Goal: Task Accomplishment & Management: Manage account settings

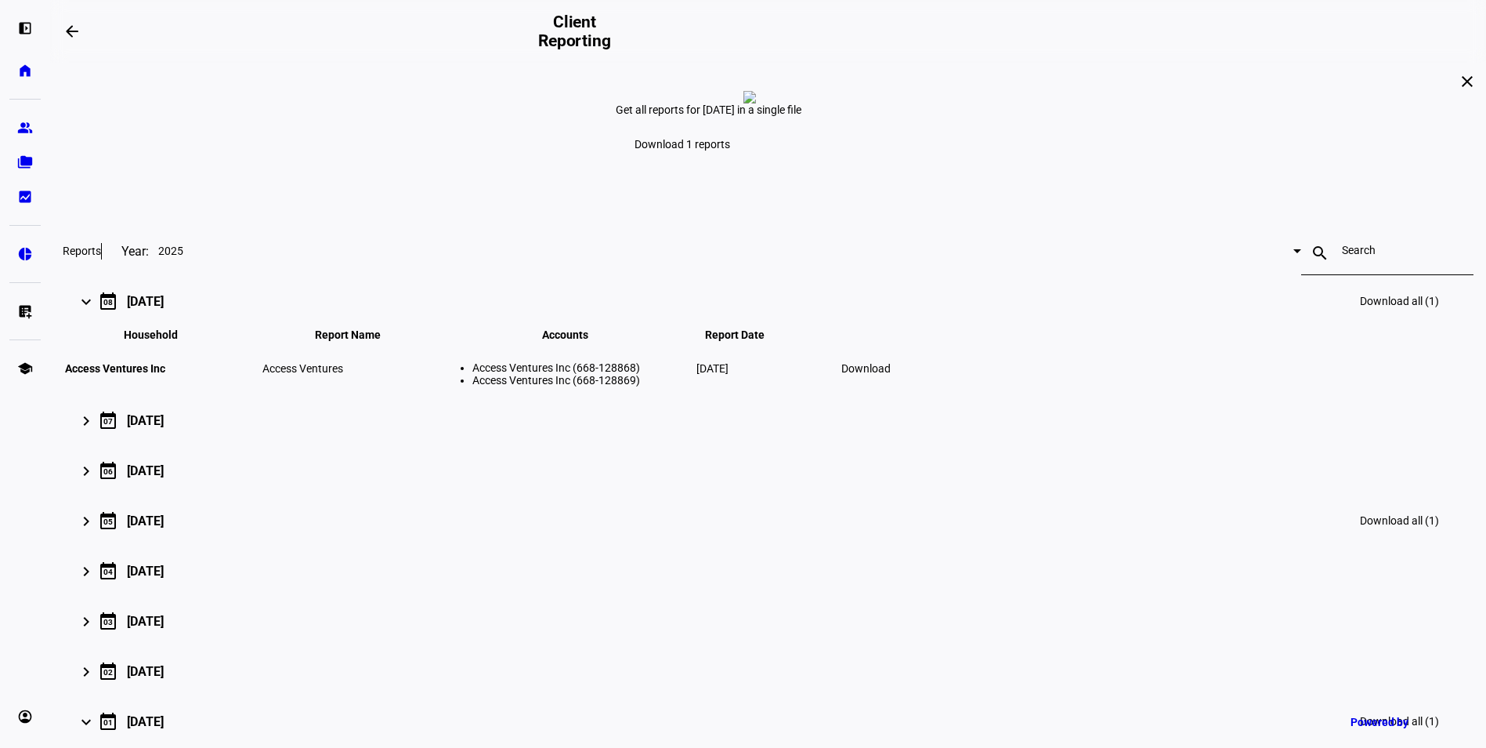
scroll to position [382, 0]
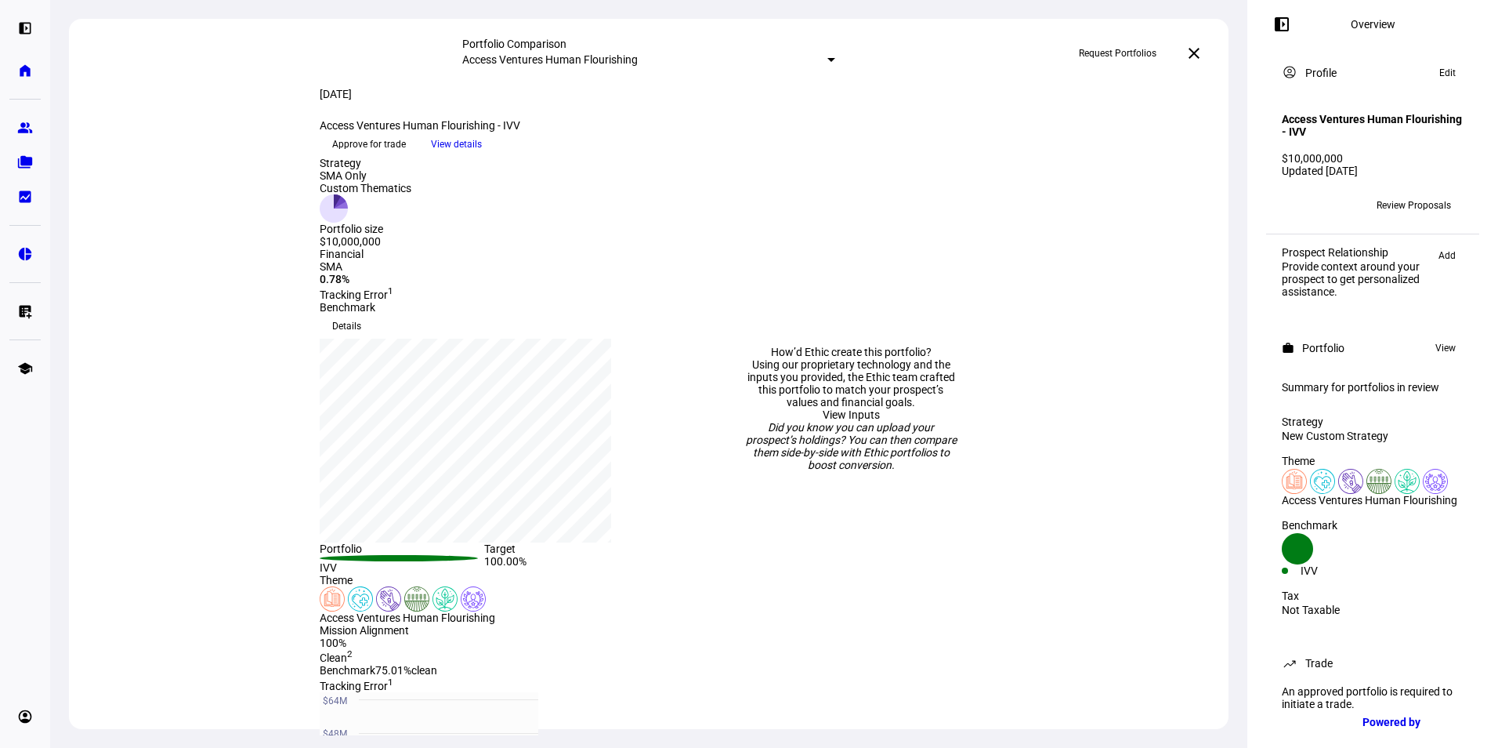
click at [406, 157] on span "Approve for trade" at bounding box center [369, 144] width 74 height 25
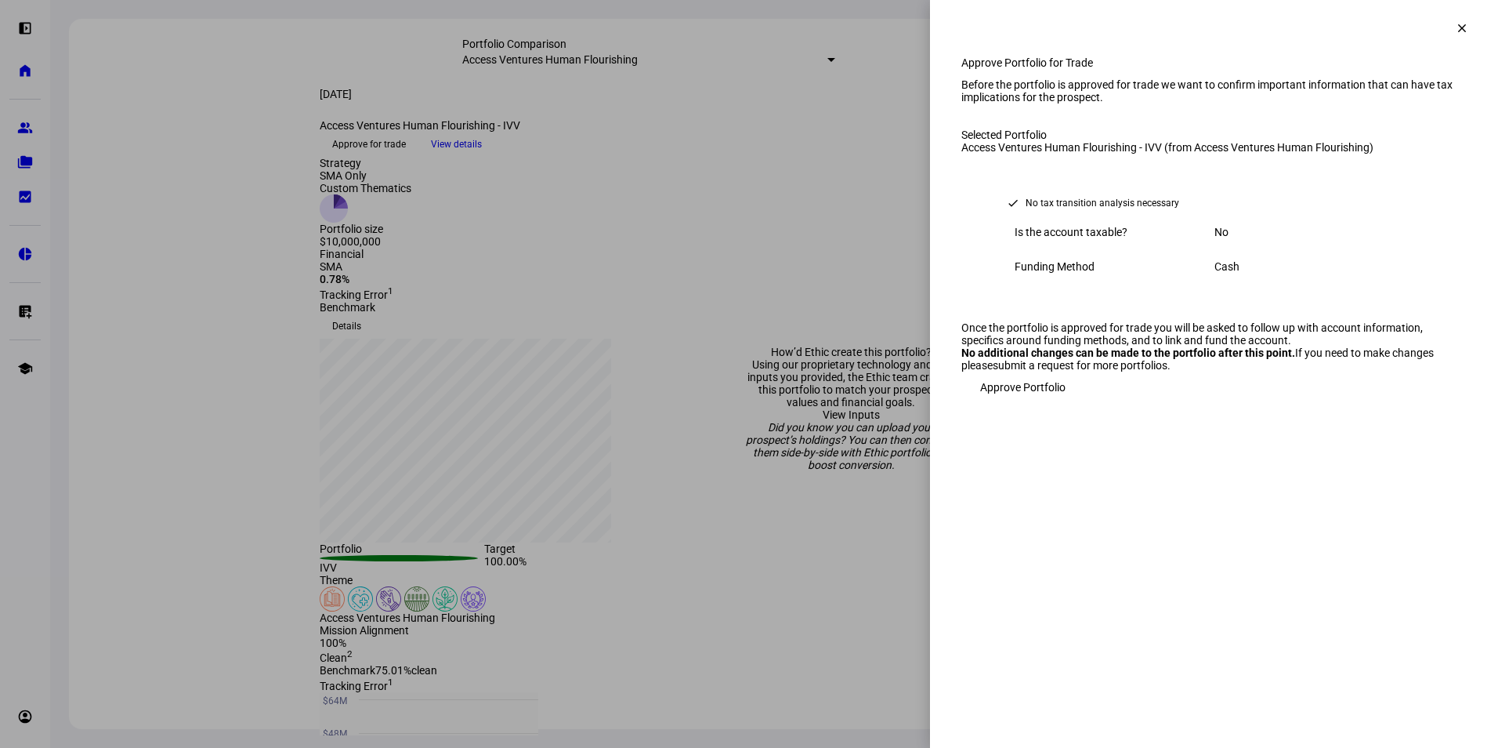
click at [1012, 403] on span "Approve Portfolio" at bounding box center [1022, 386] width 85 height 31
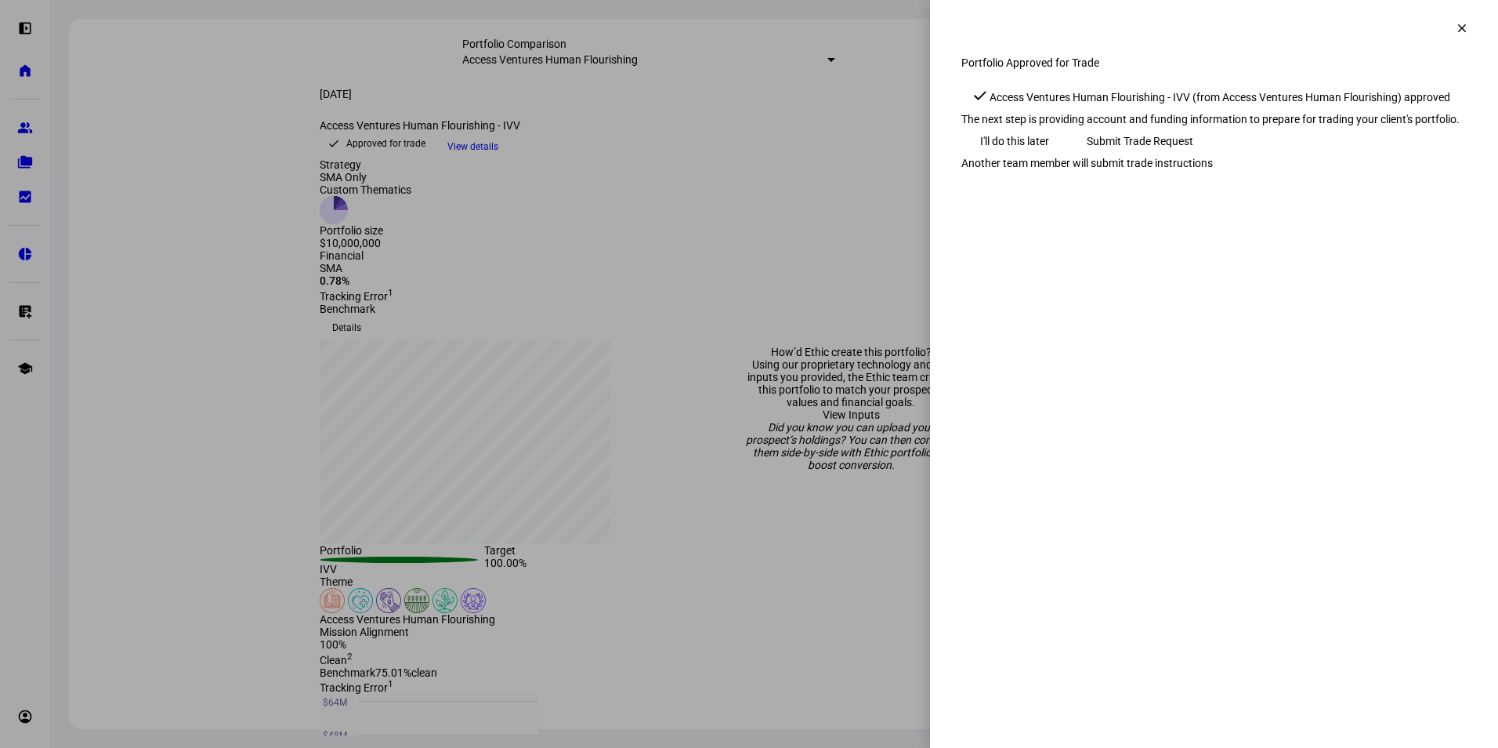
click at [1193, 157] on span "Submit Trade Request" at bounding box center [1140, 140] width 107 height 31
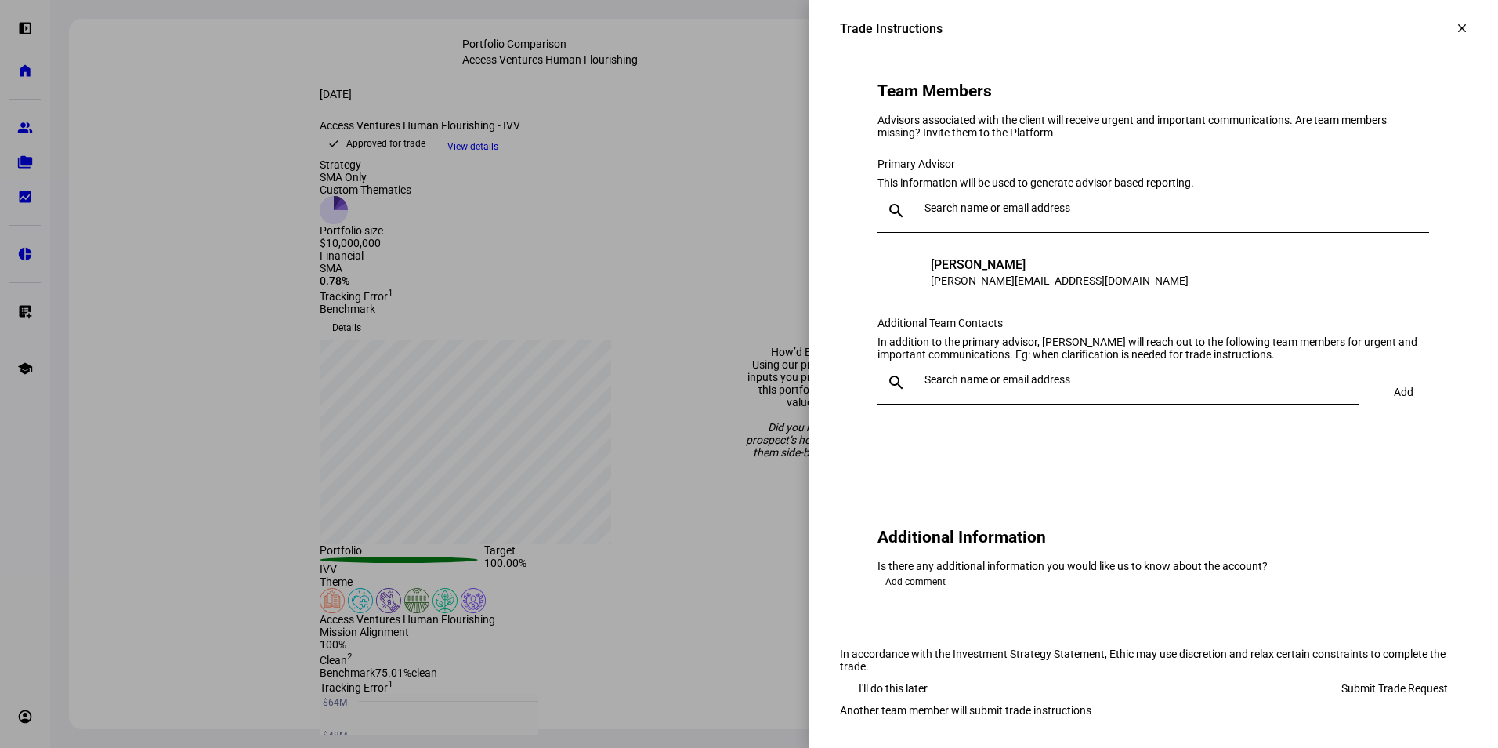
scroll to position [1540, 0]
click at [924, 672] on span at bounding box center [893, 687] width 107 height 31
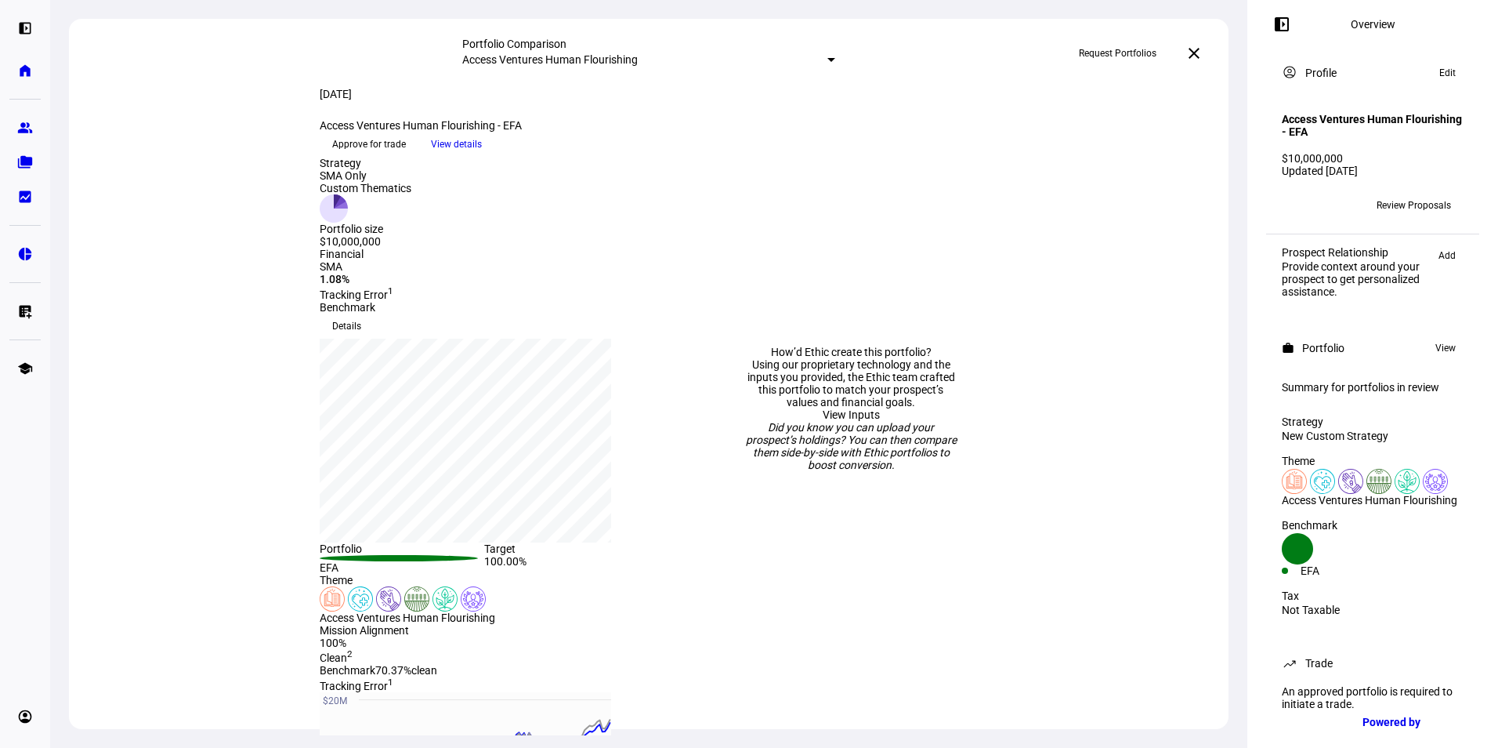
click at [406, 157] on span "Approve for trade" at bounding box center [369, 144] width 74 height 25
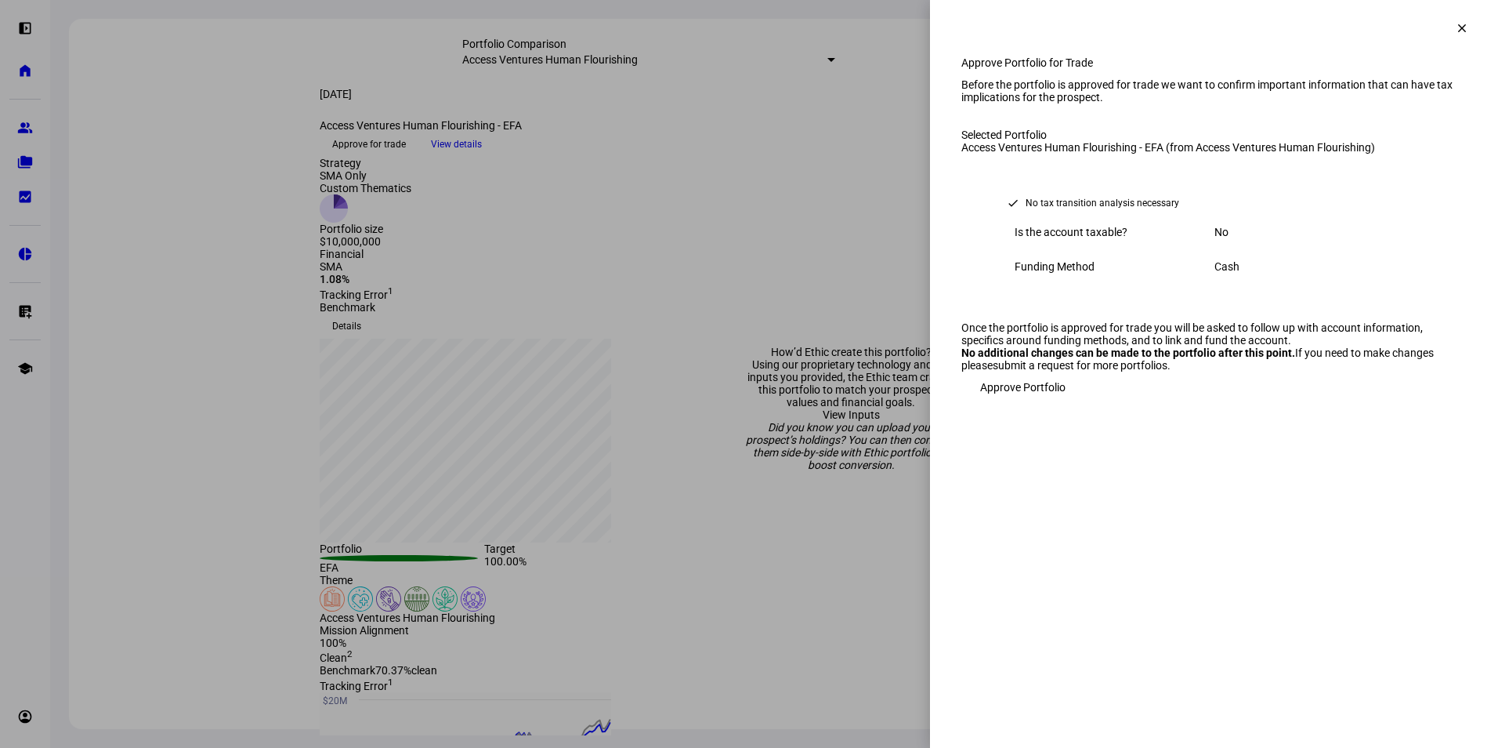
click at [1017, 403] on span "Approve Portfolio" at bounding box center [1022, 386] width 85 height 31
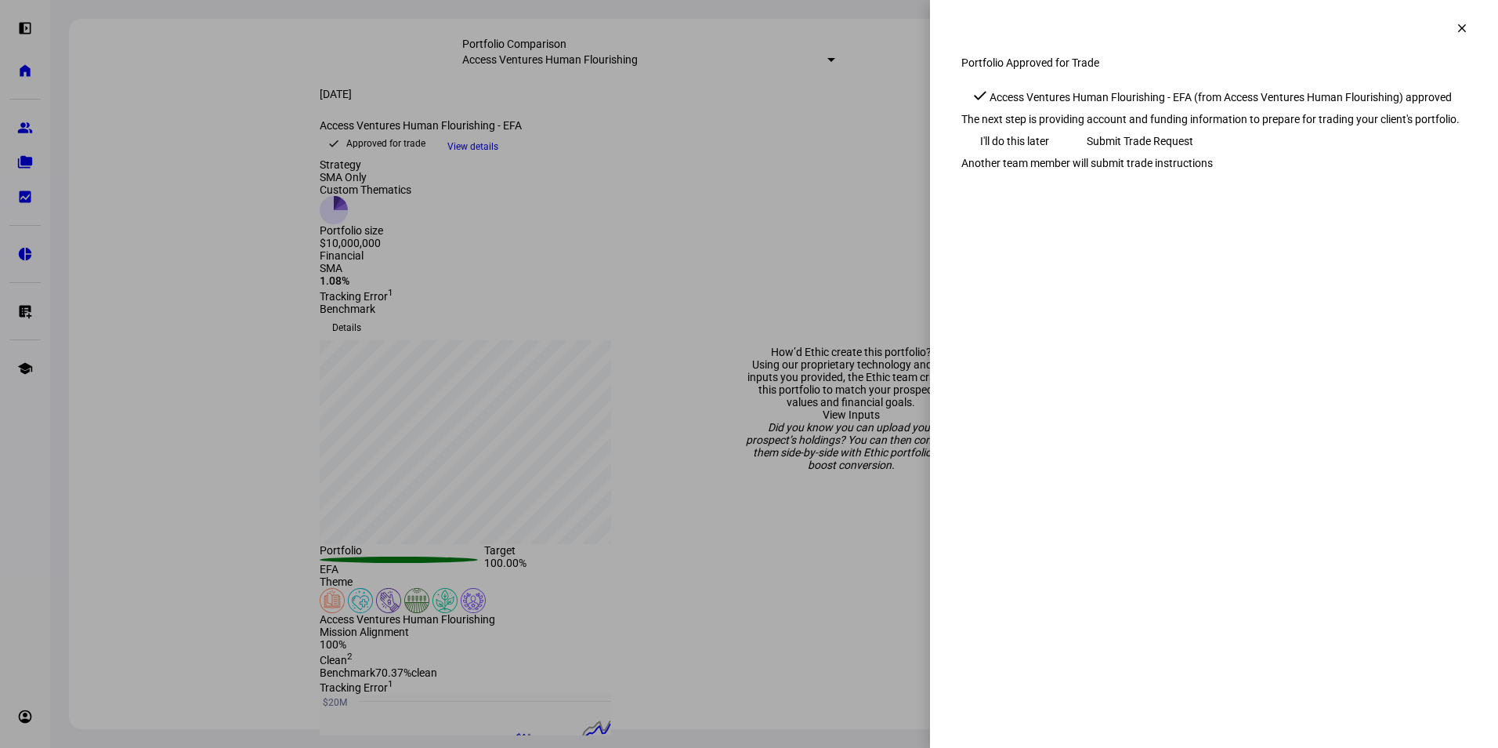
click at [1465, 30] on mat-icon "clear" at bounding box center [1462, 28] width 14 height 14
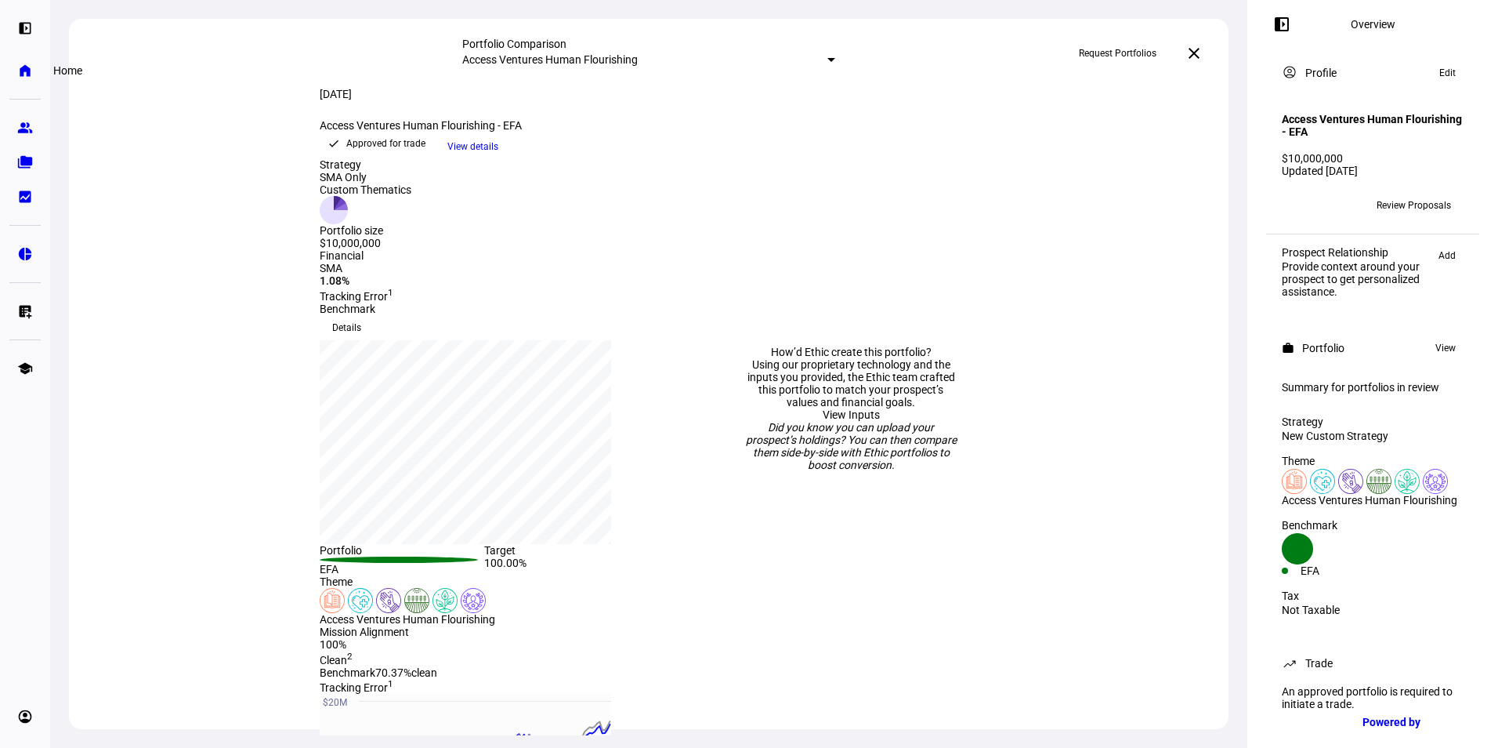
click at [27, 69] on eth-mat-symbol "home" at bounding box center [25, 71] width 16 height 16
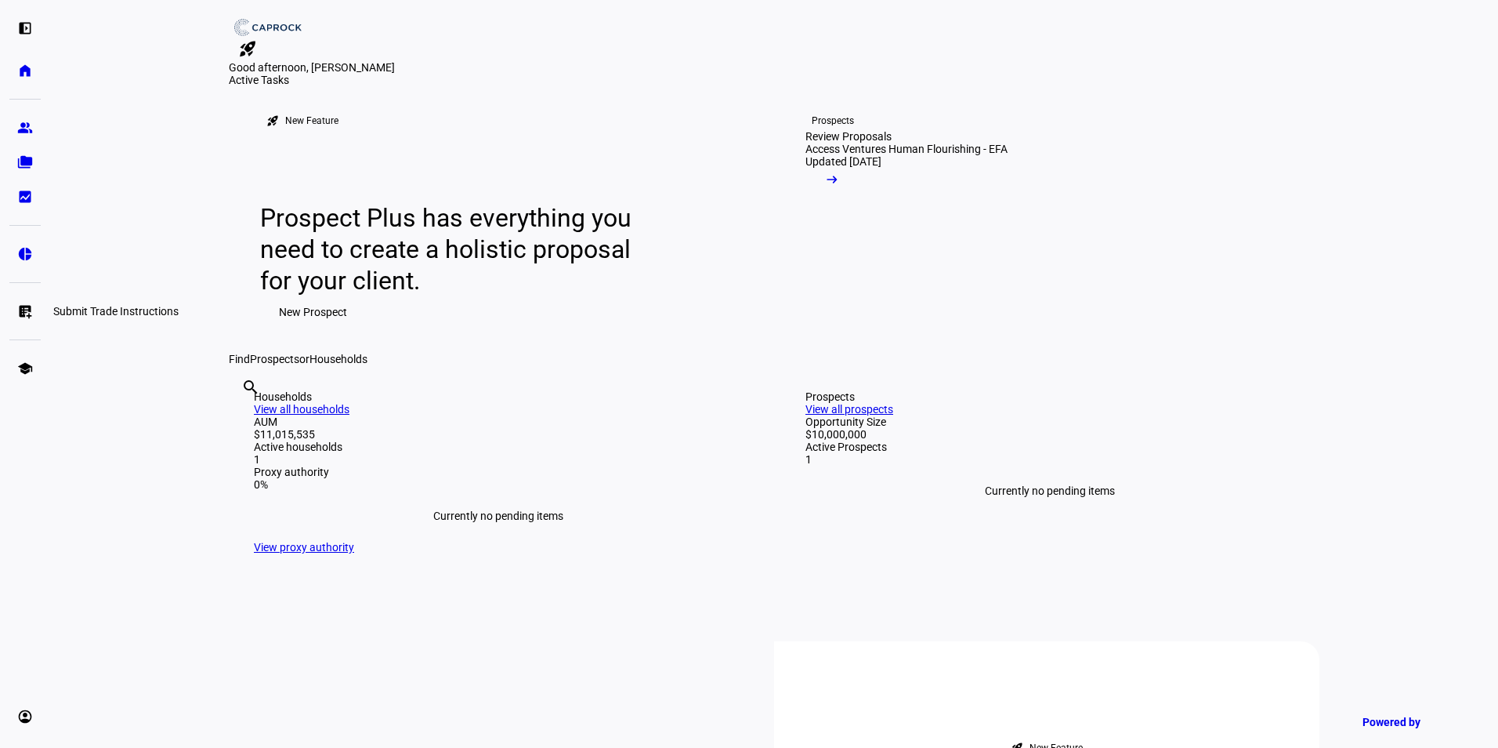
click at [26, 315] on eth-mat-symbol "list_alt_add" at bounding box center [25, 311] width 16 height 16
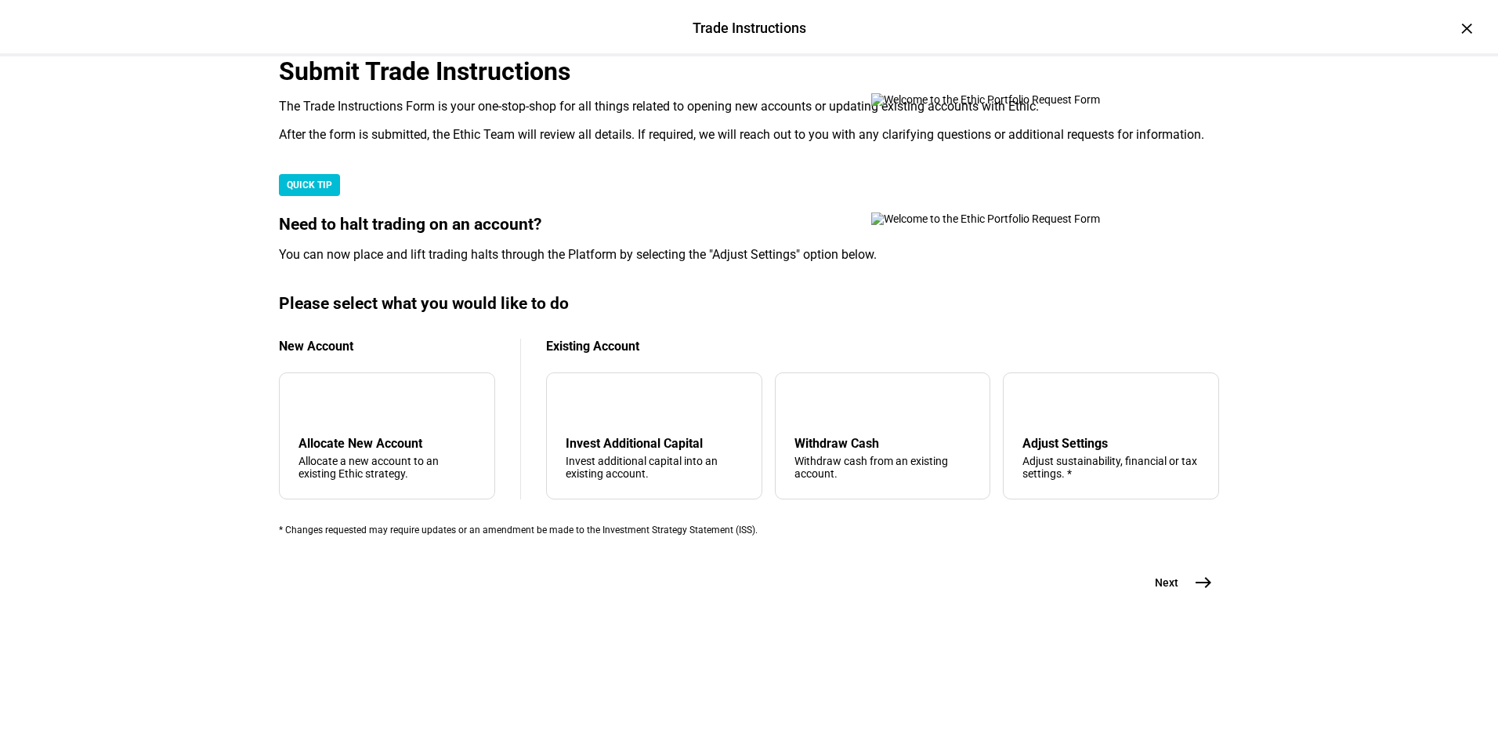
scroll to position [346, 0]
click at [1088, 447] on div "tune Adjust Settings Adjust sustainability, financial or tax settings. *" at bounding box center [1111, 435] width 216 height 127
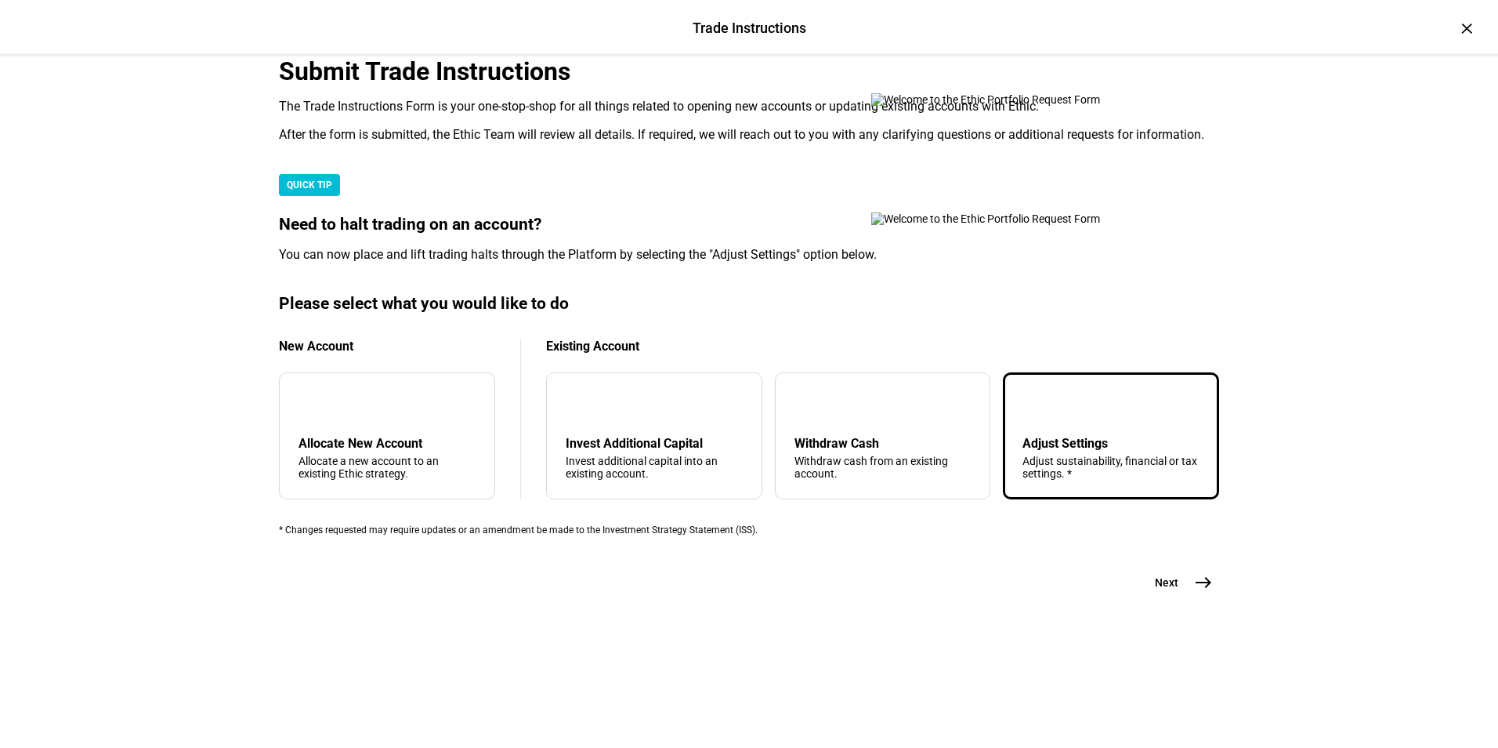
click at [1194, 592] on mat-icon "east" at bounding box center [1203, 582] width 19 height 19
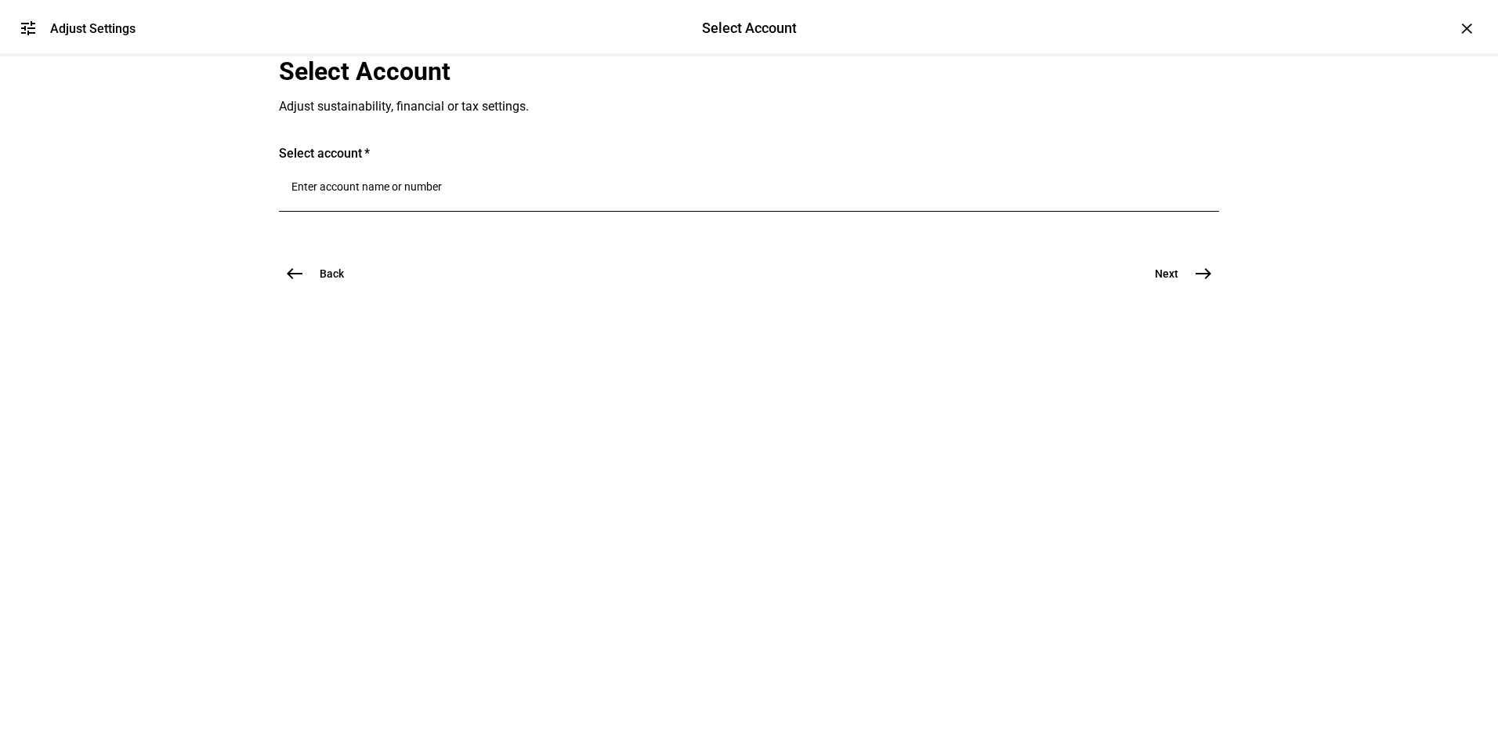
click at [407, 193] on input "Number" at bounding box center [748, 186] width 915 height 13
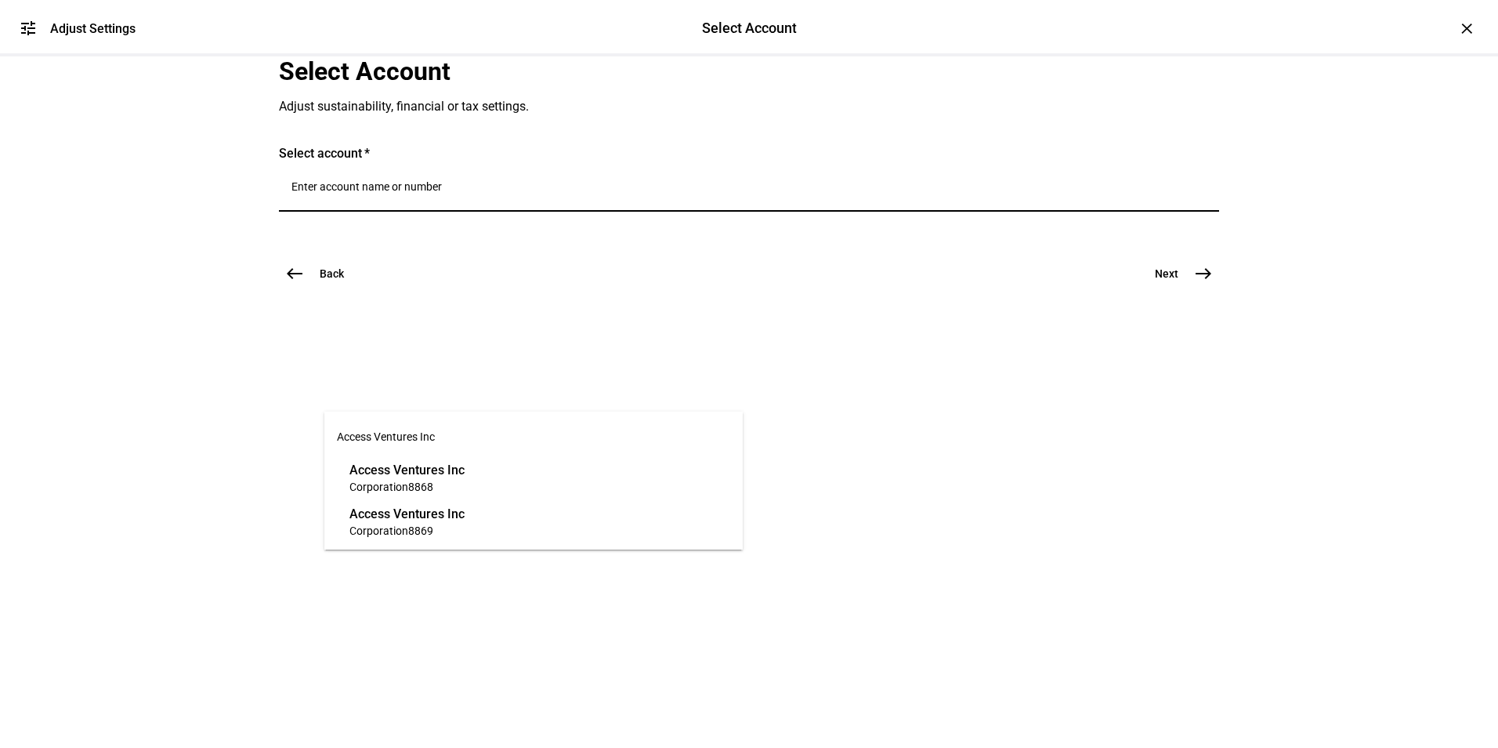
click at [443, 479] on span "Corporation 8868" at bounding box center [406, 486] width 115 height 15
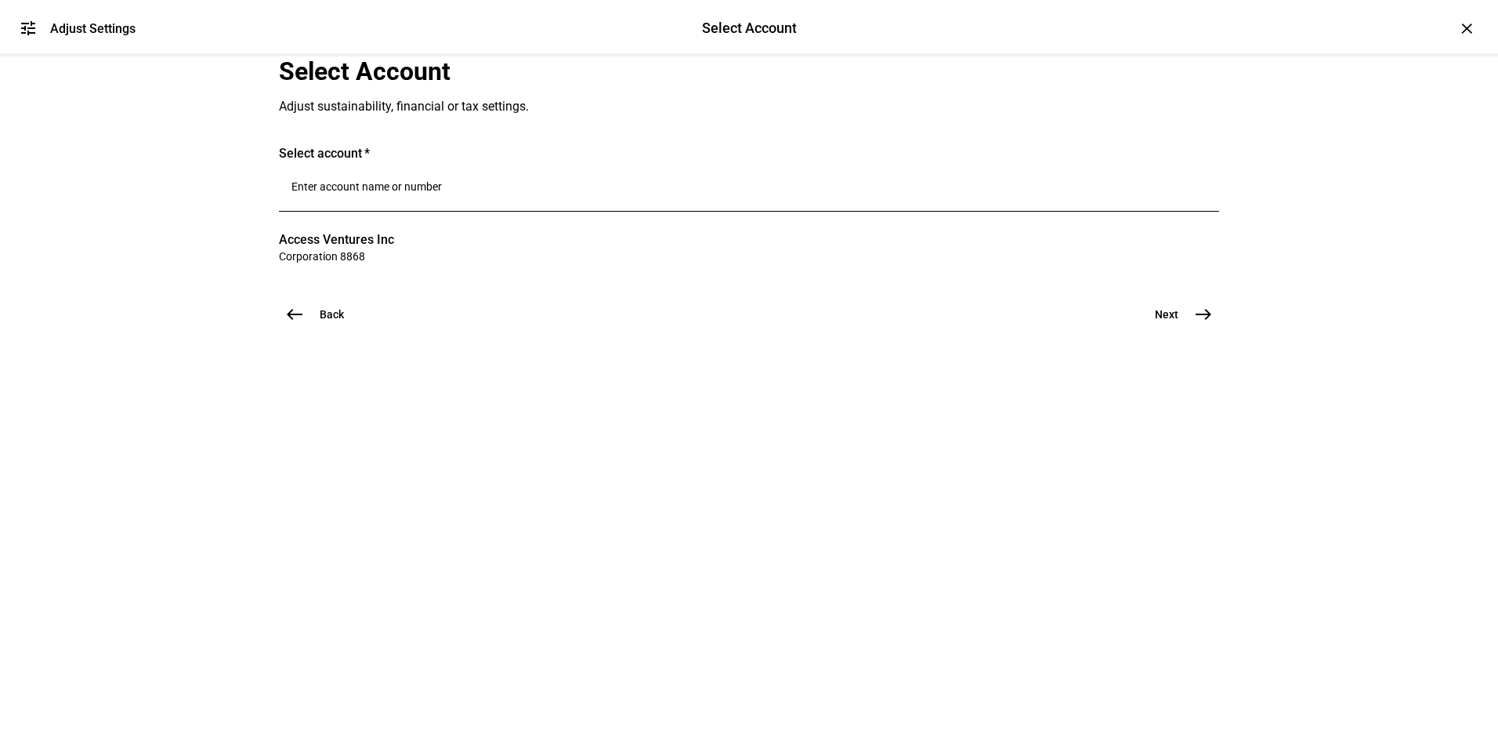
click at [1197, 324] on mat-icon "east" at bounding box center [1203, 314] width 19 height 19
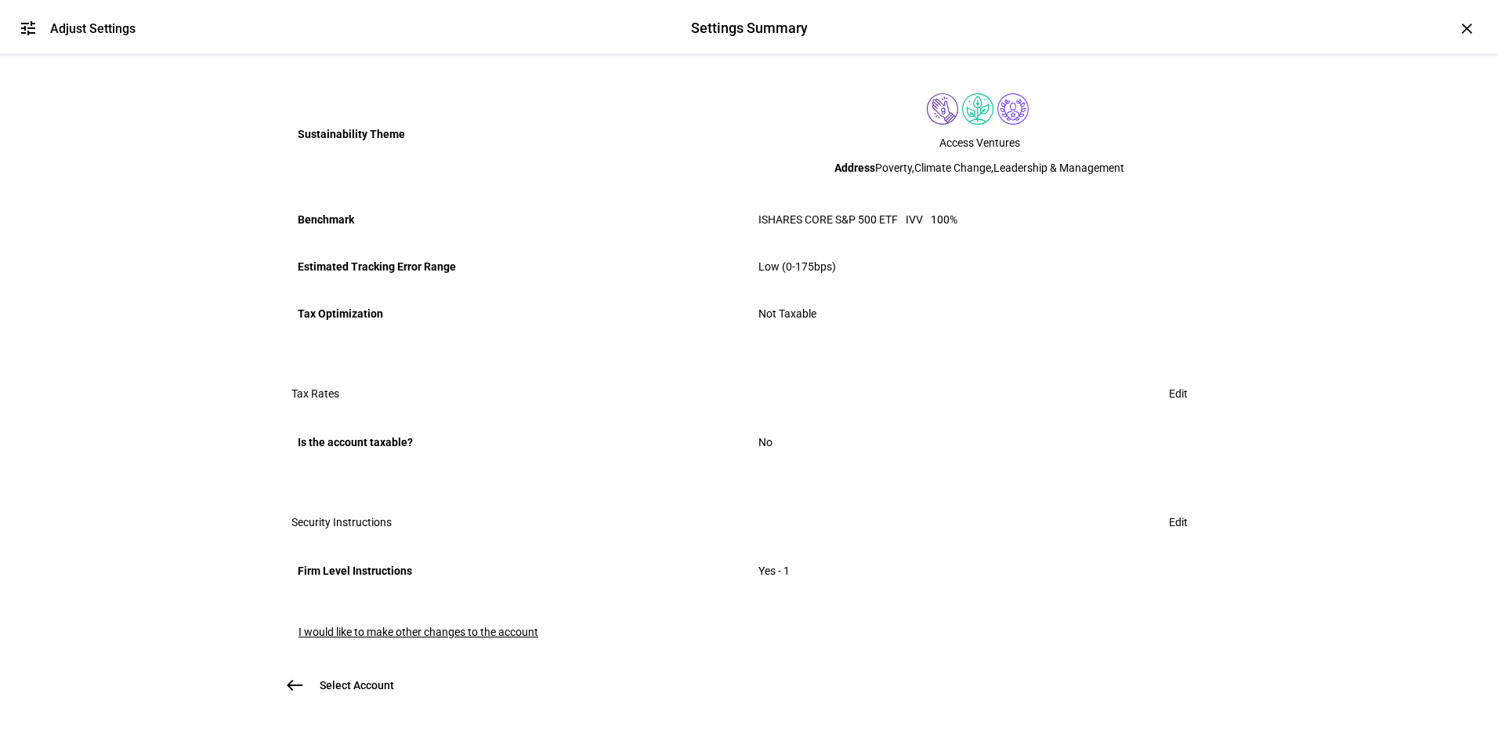
scroll to position [708, 0]
click at [454, 625] on span "I would like to make other changes to the account" at bounding box center [419, 631] width 240 height 13
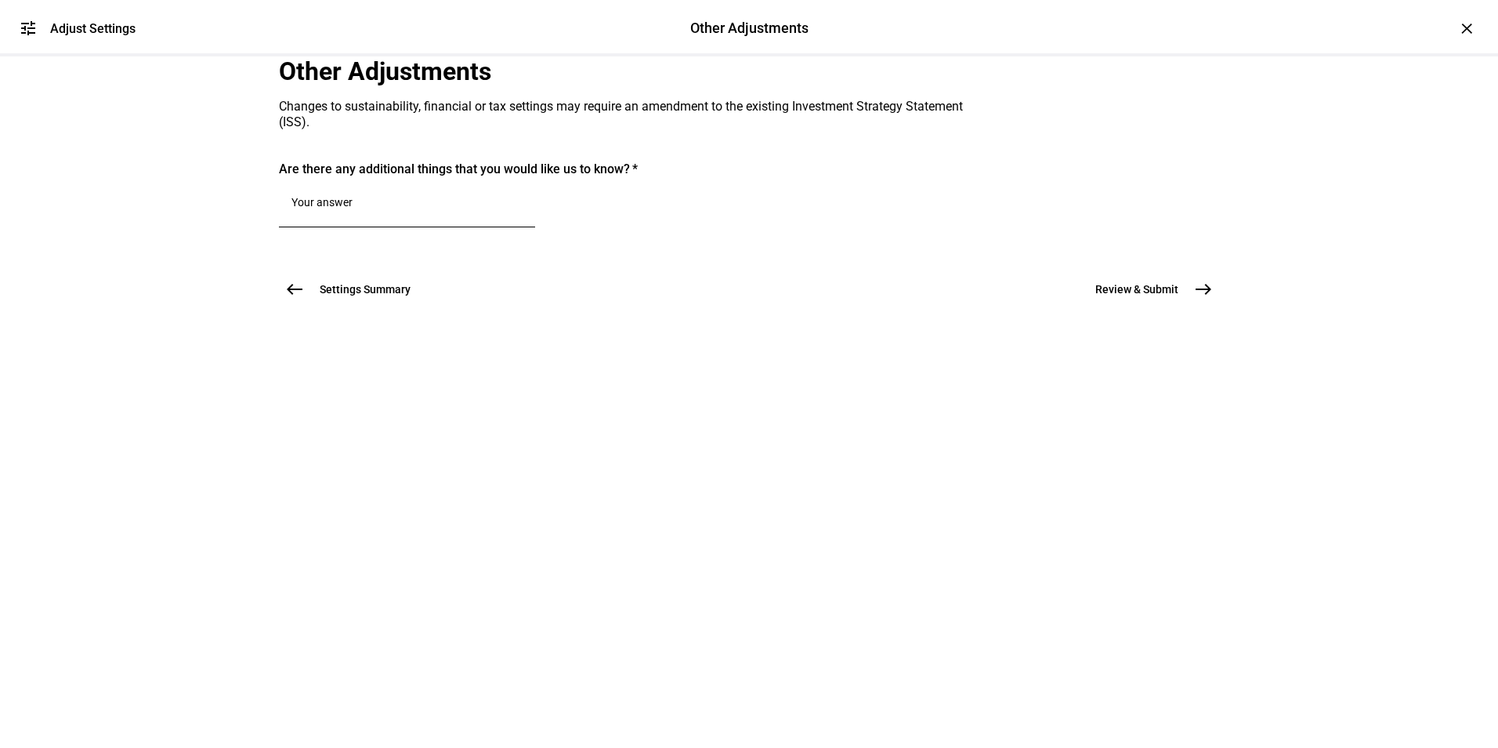
click at [375, 227] on div at bounding box center [406, 205] width 231 height 44
type textarea "R"
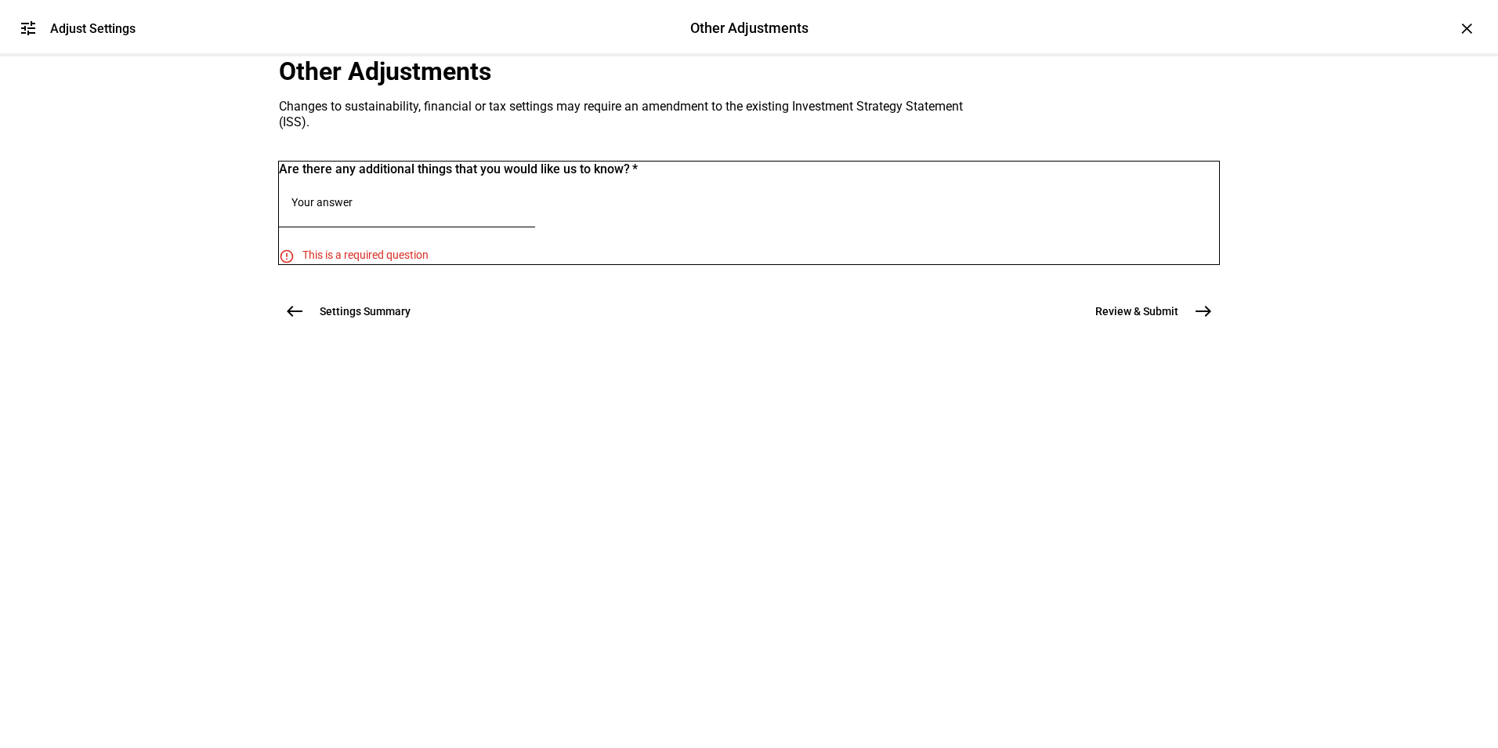
click at [411, 215] on textarea at bounding box center [406, 205] width 231 height 19
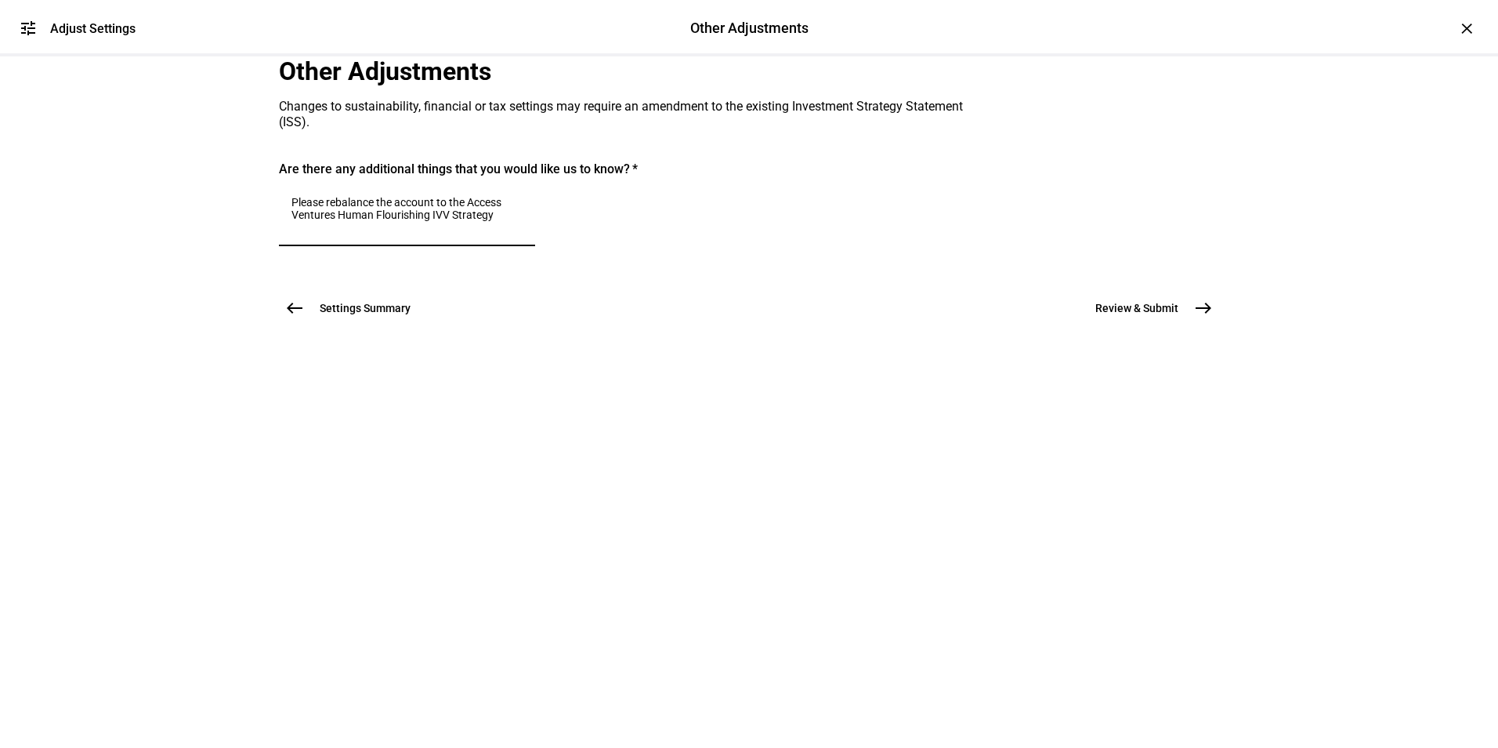
type textarea "Please rebalance the account to the Access Ventures Human Flourishing IVV Strat…"
click at [1206, 317] on mat-icon "east" at bounding box center [1203, 308] width 19 height 19
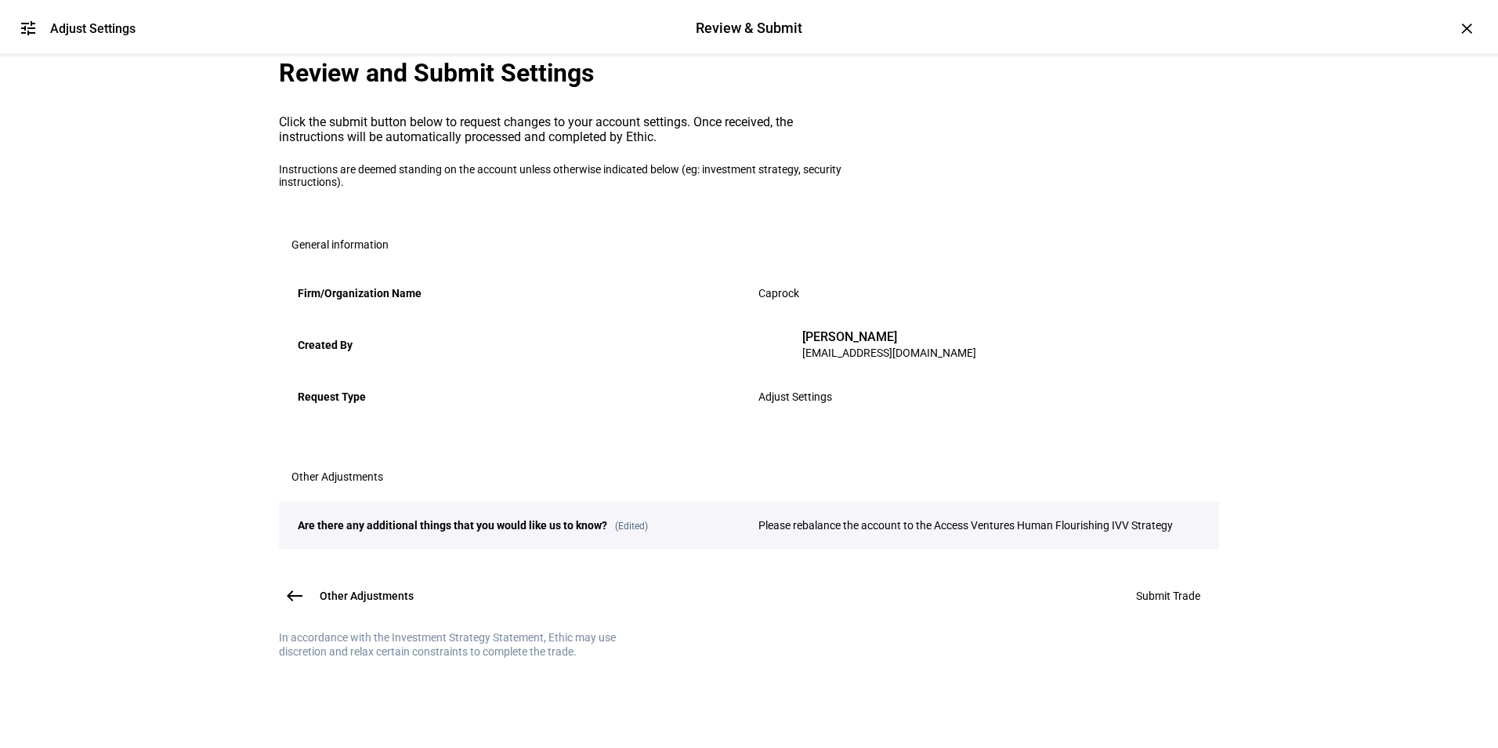
scroll to position [162, 0]
click at [1139, 602] on span "Submit Trade" at bounding box center [1168, 595] width 64 height 13
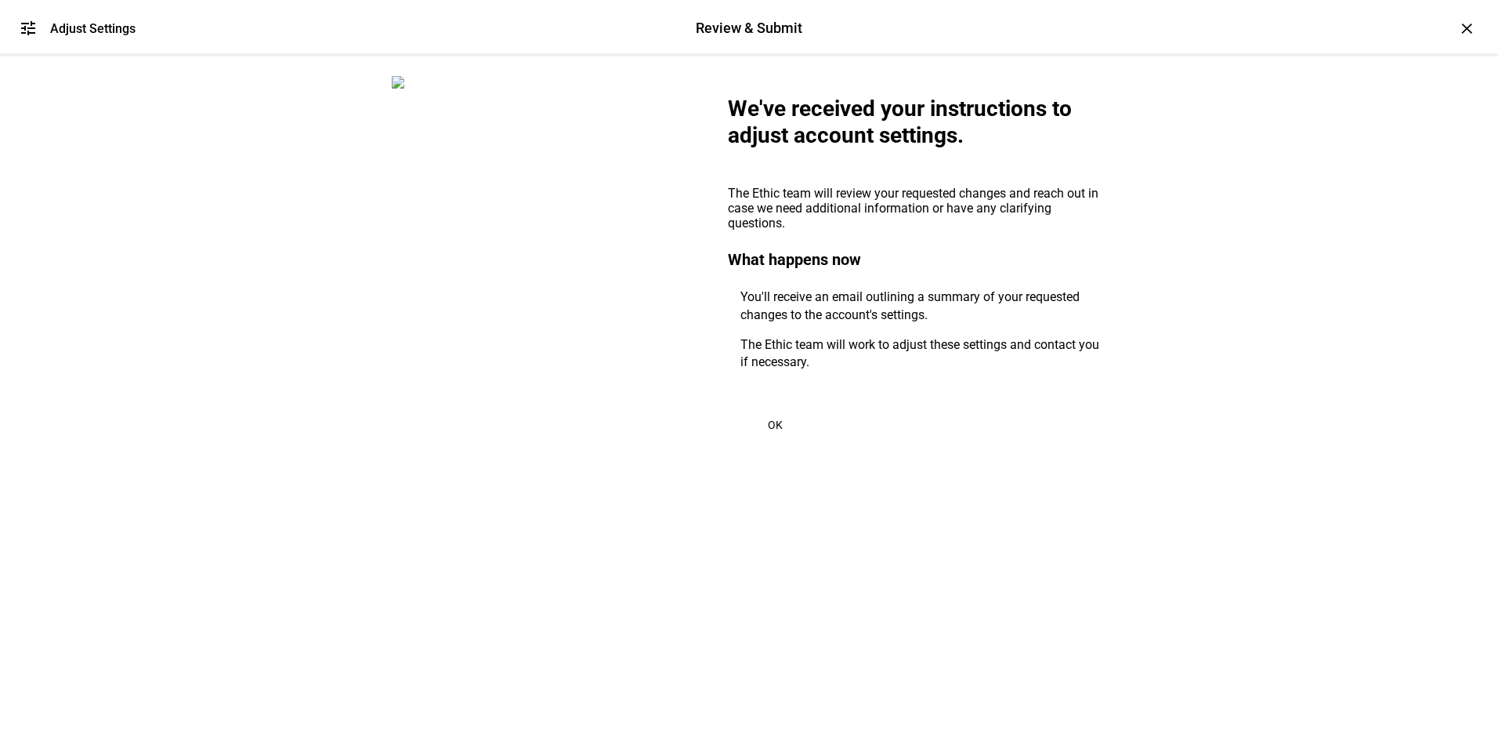
scroll to position [0, 0]
click at [777, 431] on span "OK" at bounding box center [775, 424] width 15 height 13
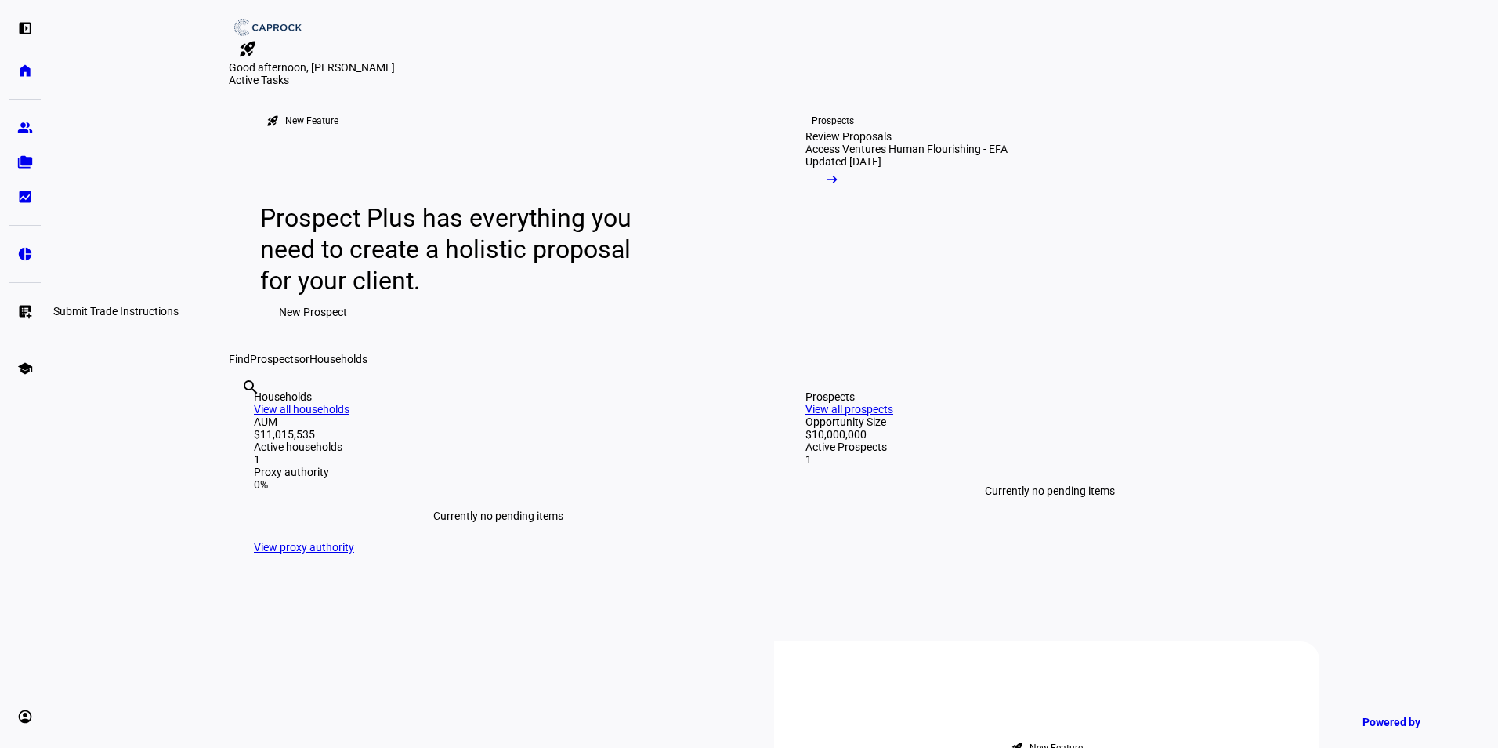
click at [33, 307] on link "list_alt_add Submit Trade Instructions" at bounding box center [24, 310] width 31 height 31
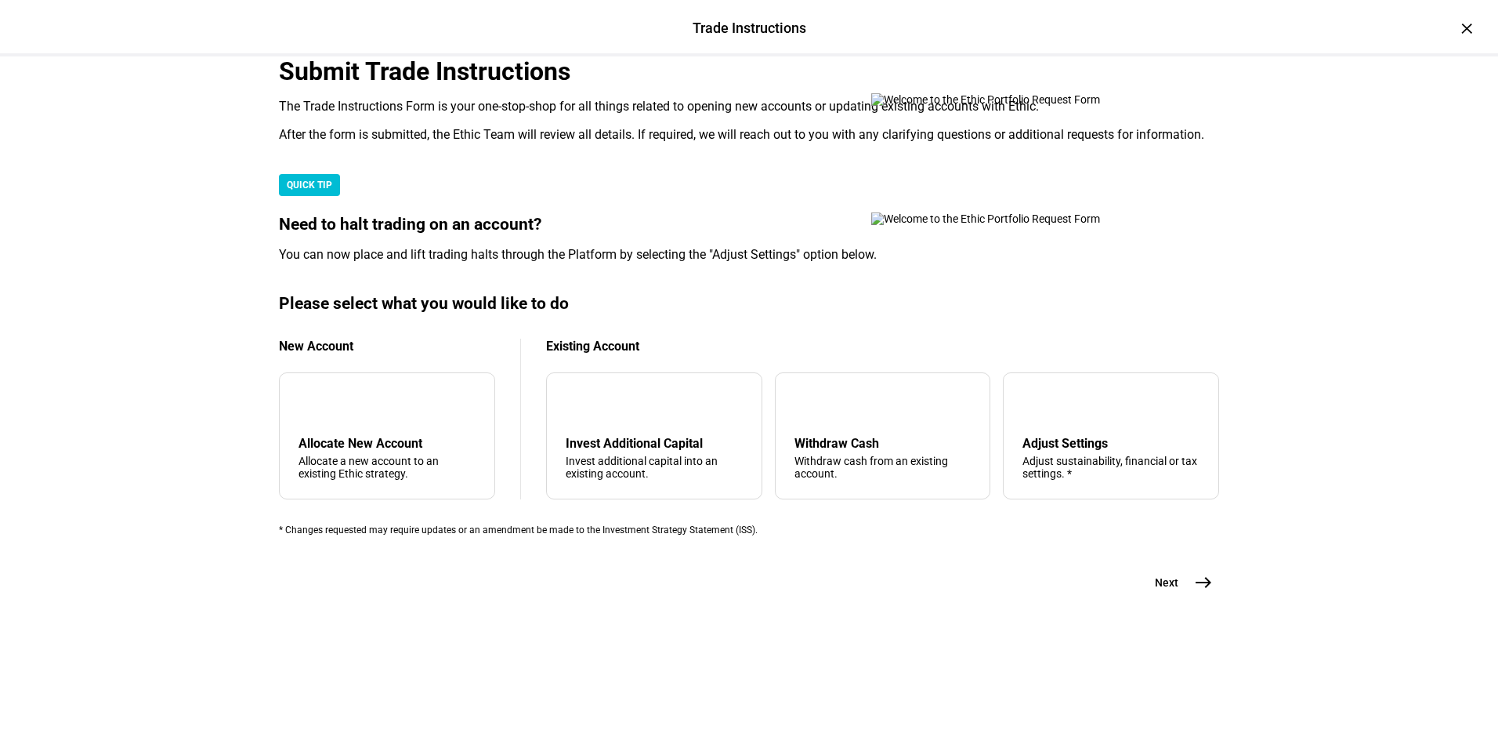
scroll to position [346, 0]
click at [1085, 446] on div "tune Adjust Settings Adjust sustainability, financial or tax settings. *" at bounding box center [1111, 435] width 216 height 127
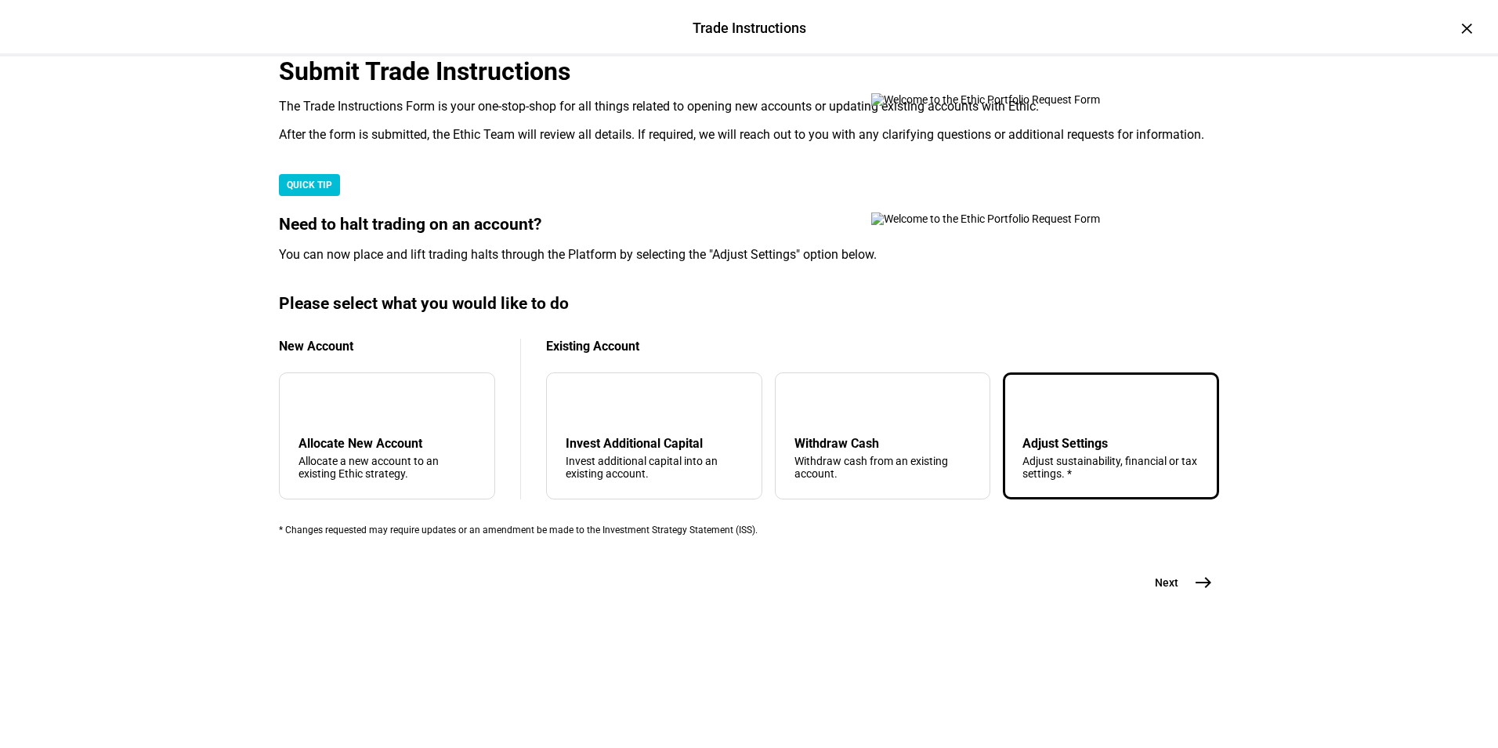
click at [1194, 592] on mat-icon "east" at bounding box center [1203, 582] width 19 height 19
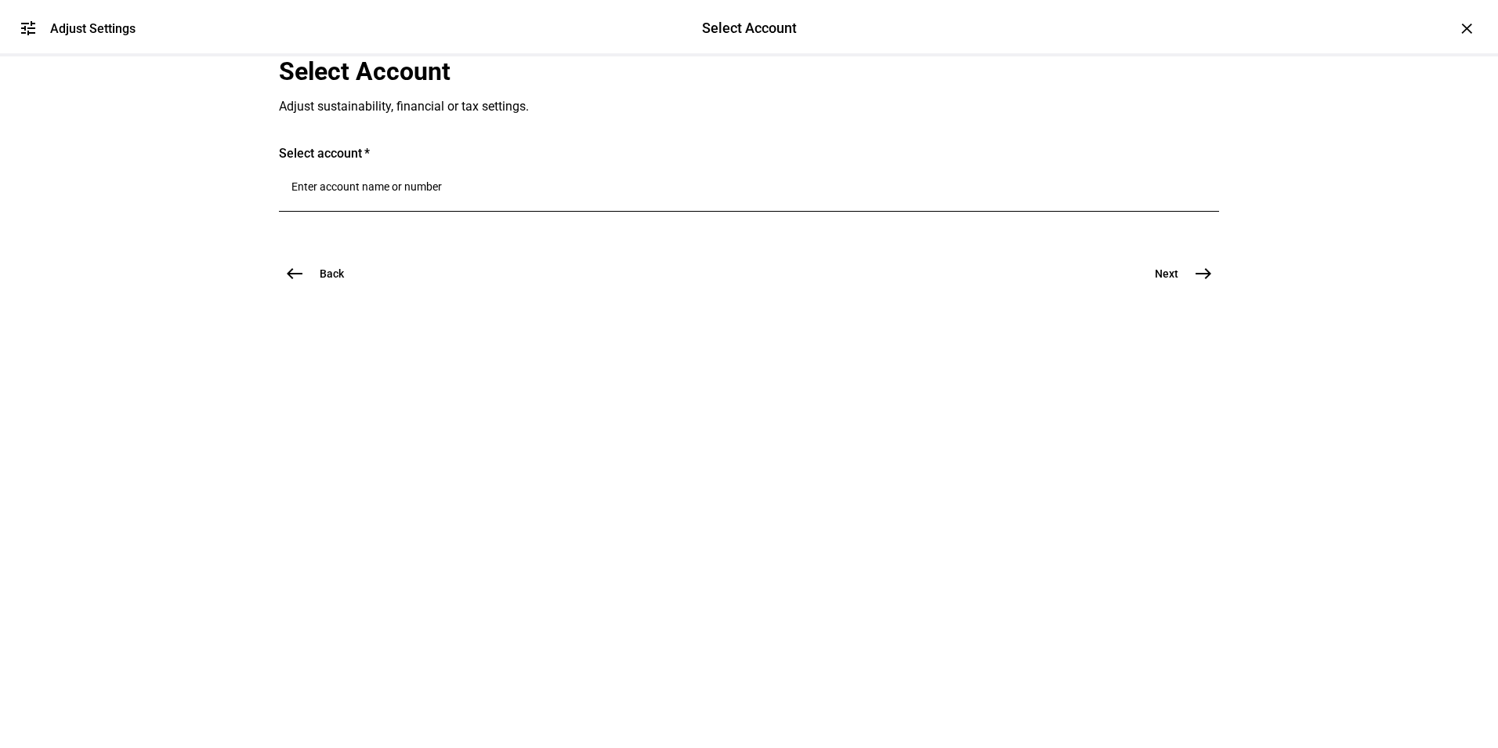
click at [418, 212] on div at bounding box center [748, 190] width 915 height 44
click at [430, 526] on span "8869" at bounding box center [420, 530] width 25 height 13
click at [1196, 324] on mat-icon "east" at bounding box center [1203, 314] width 19 height 19
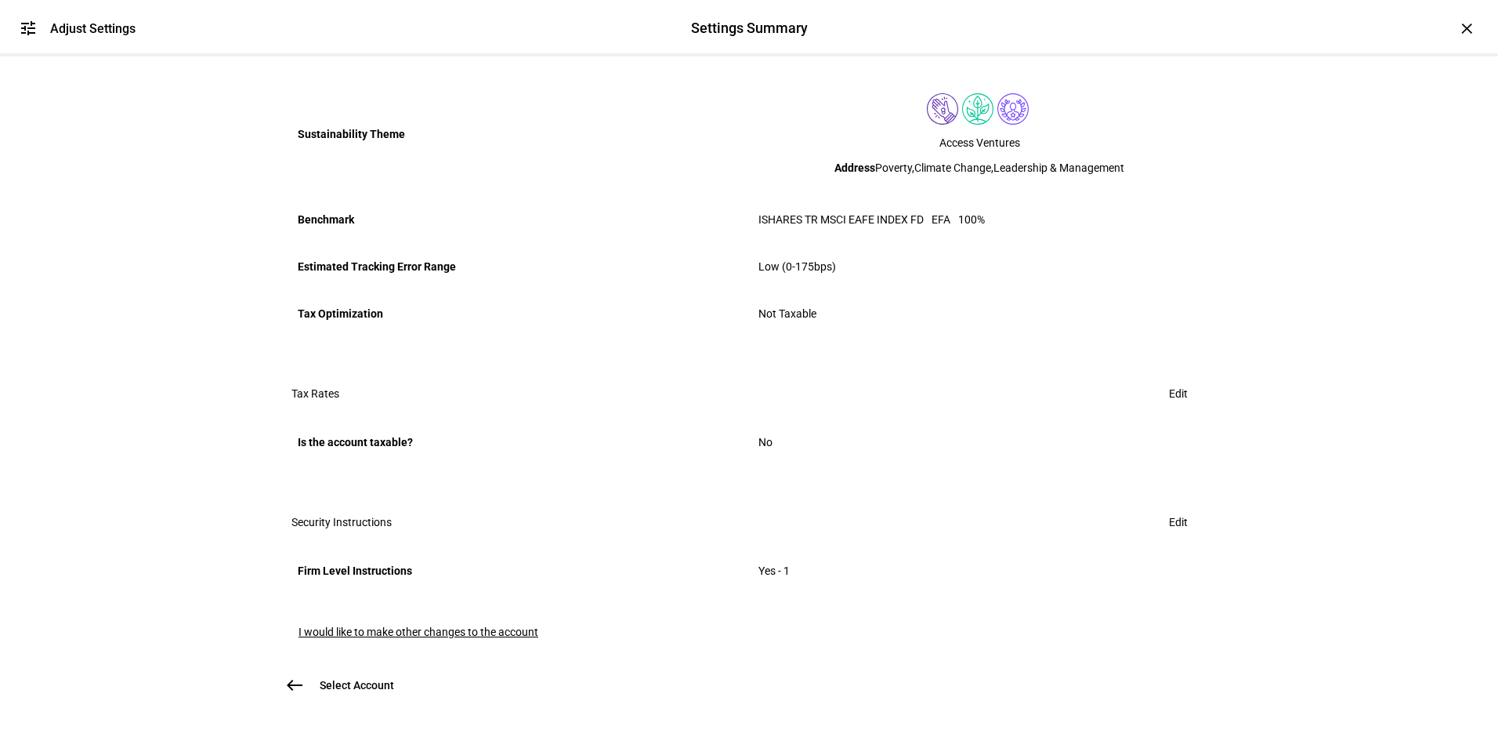
scroll to position [708, 0]
click at [470, 625] on span "I would like to make other changes to the account" at bounding box center [419, 631] width 240 height 13
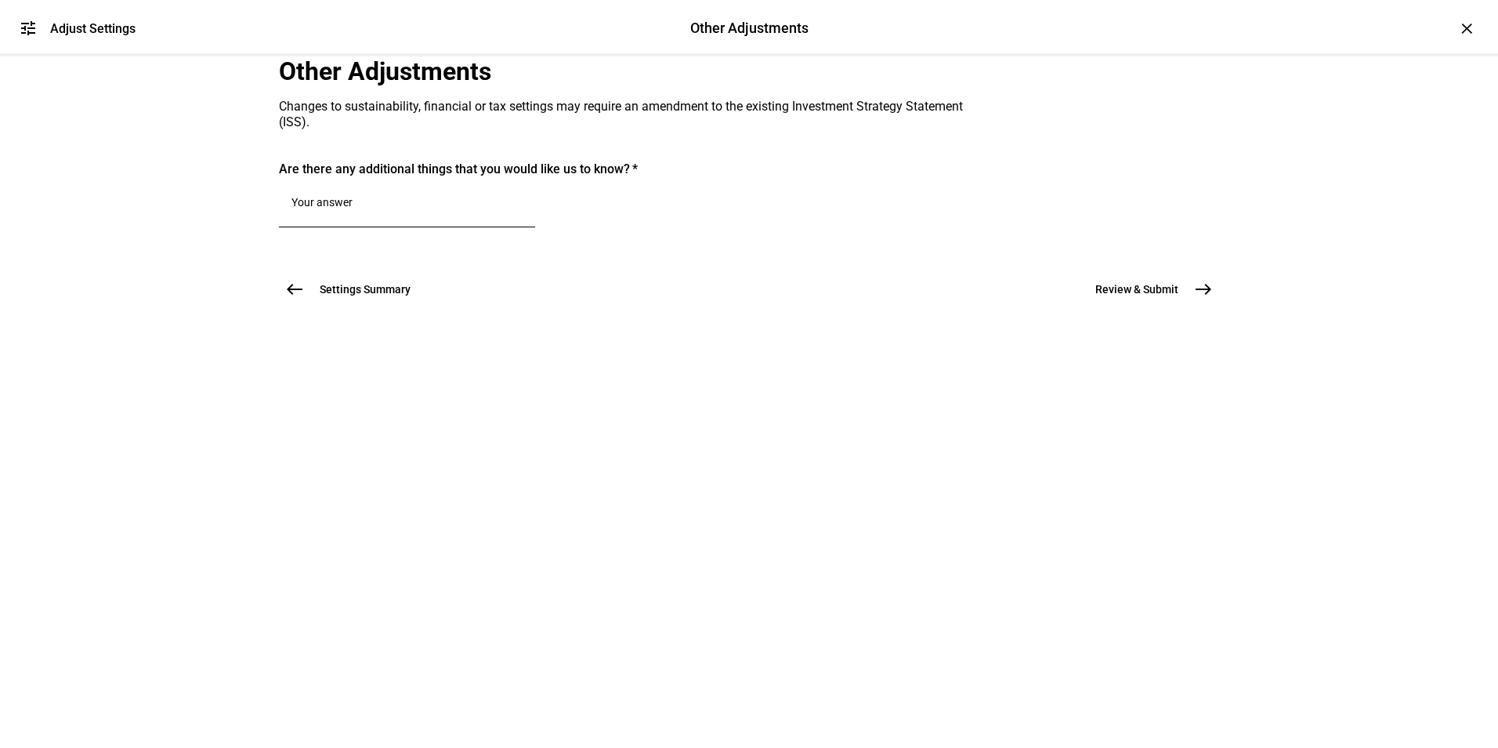
scroll to position [0, 0]
click at [379, 215] on textarea at bounding box center [406, 205] width 231 height 19
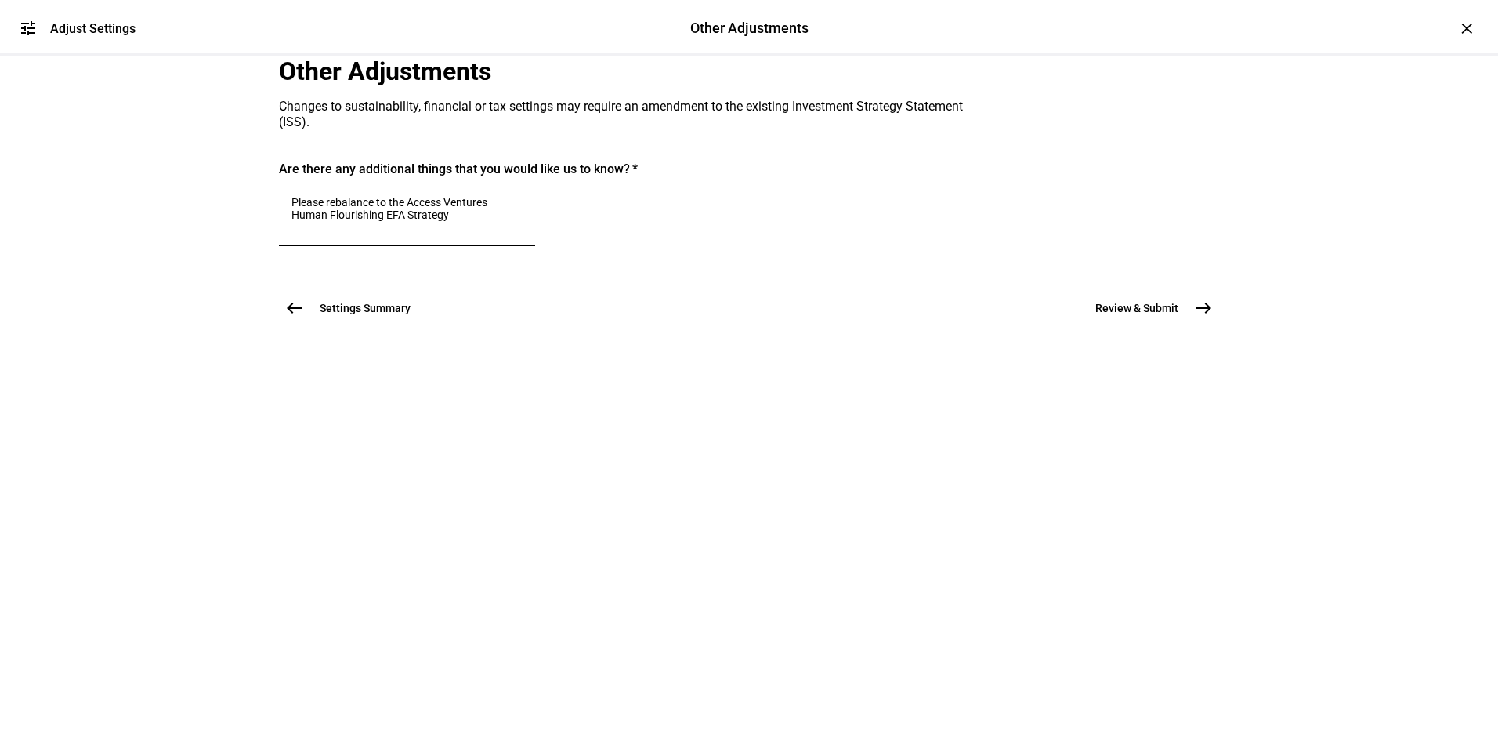
type textarea "Please rebalance to the Access Ventures Human Flourishing EFA Strategy"
click at [1203, 317] on mat-icon "east" at bounding box center [1203, 308] width 19 height 19
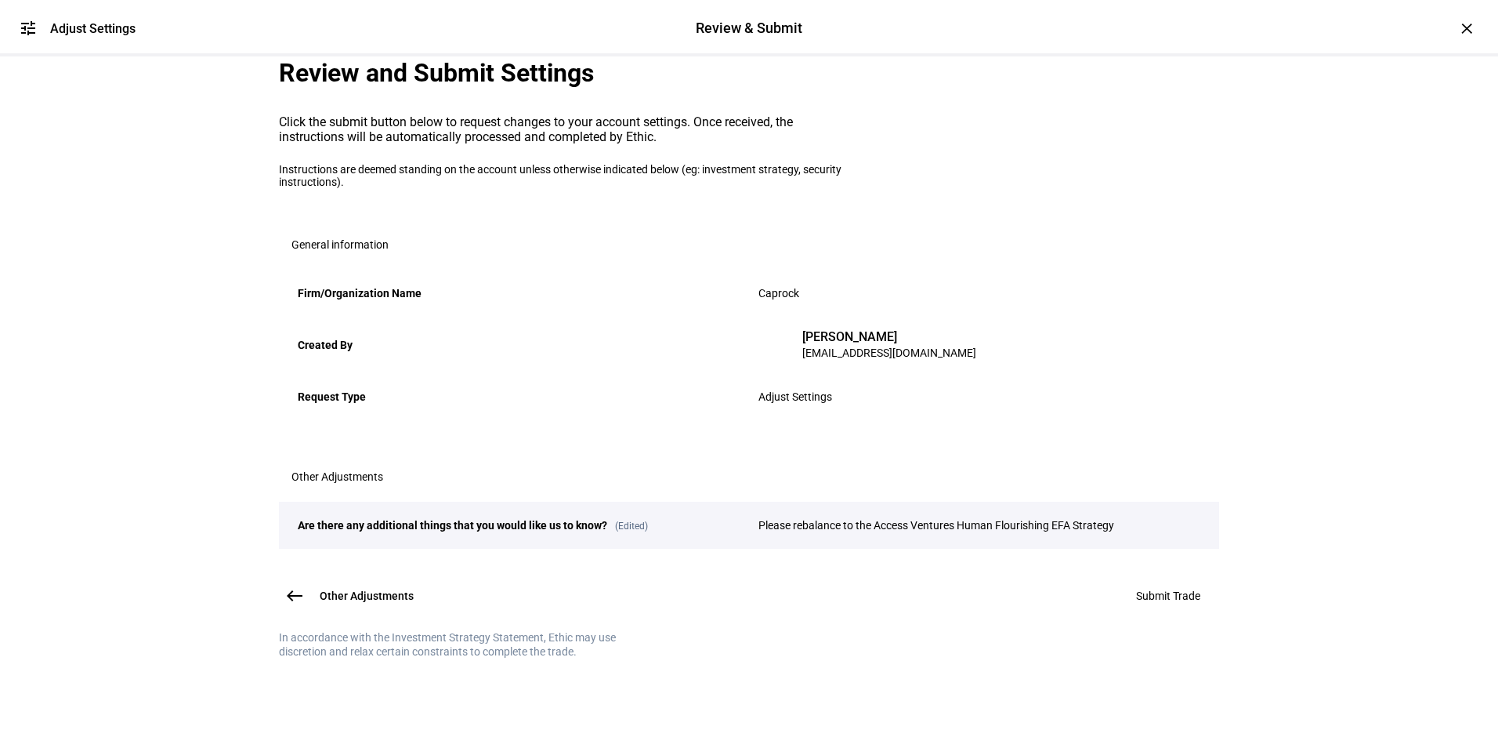
scroll to position [162, 0]
click at [1144, 602] on span "Submit Trade" at bounding box center [1168, 595] width 64 height 13
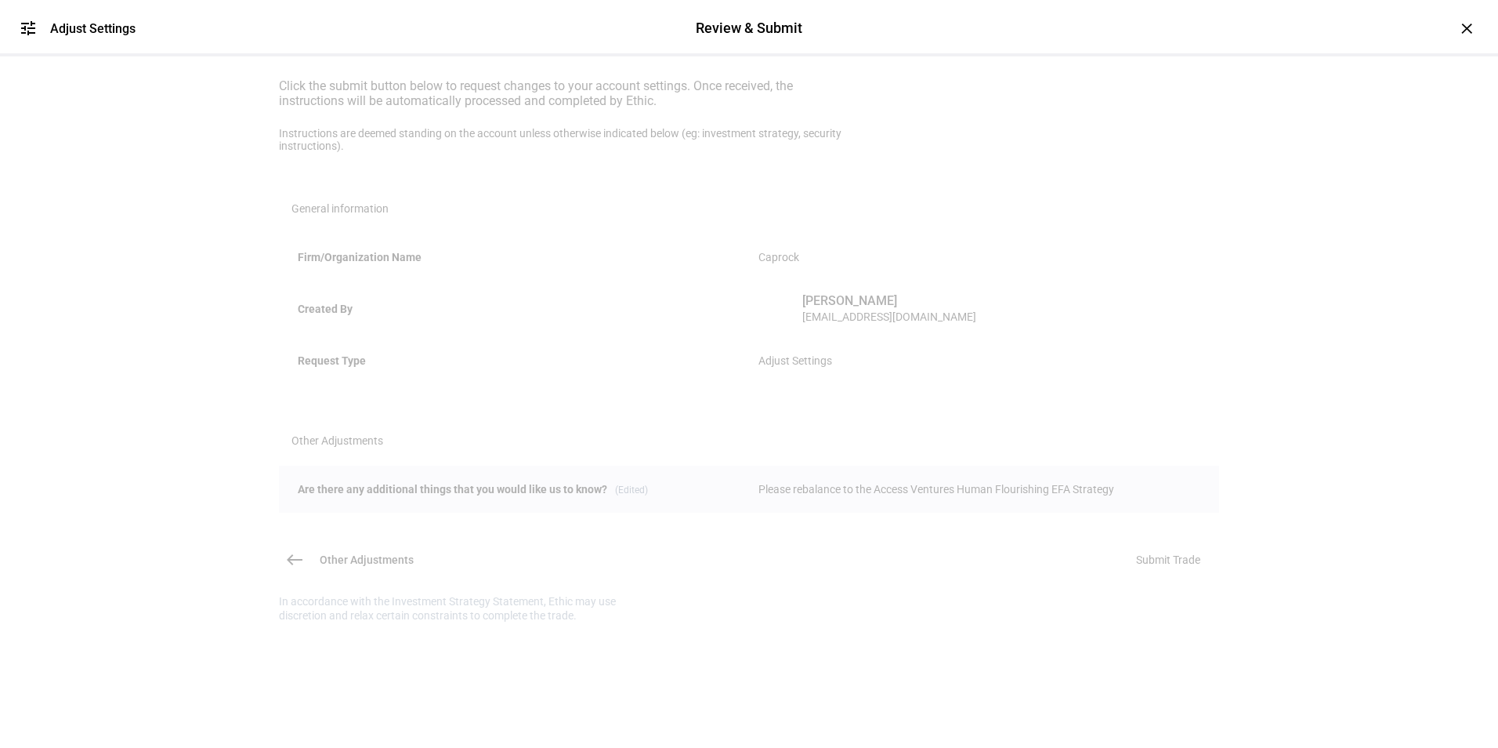
scroll to position [0, 0]
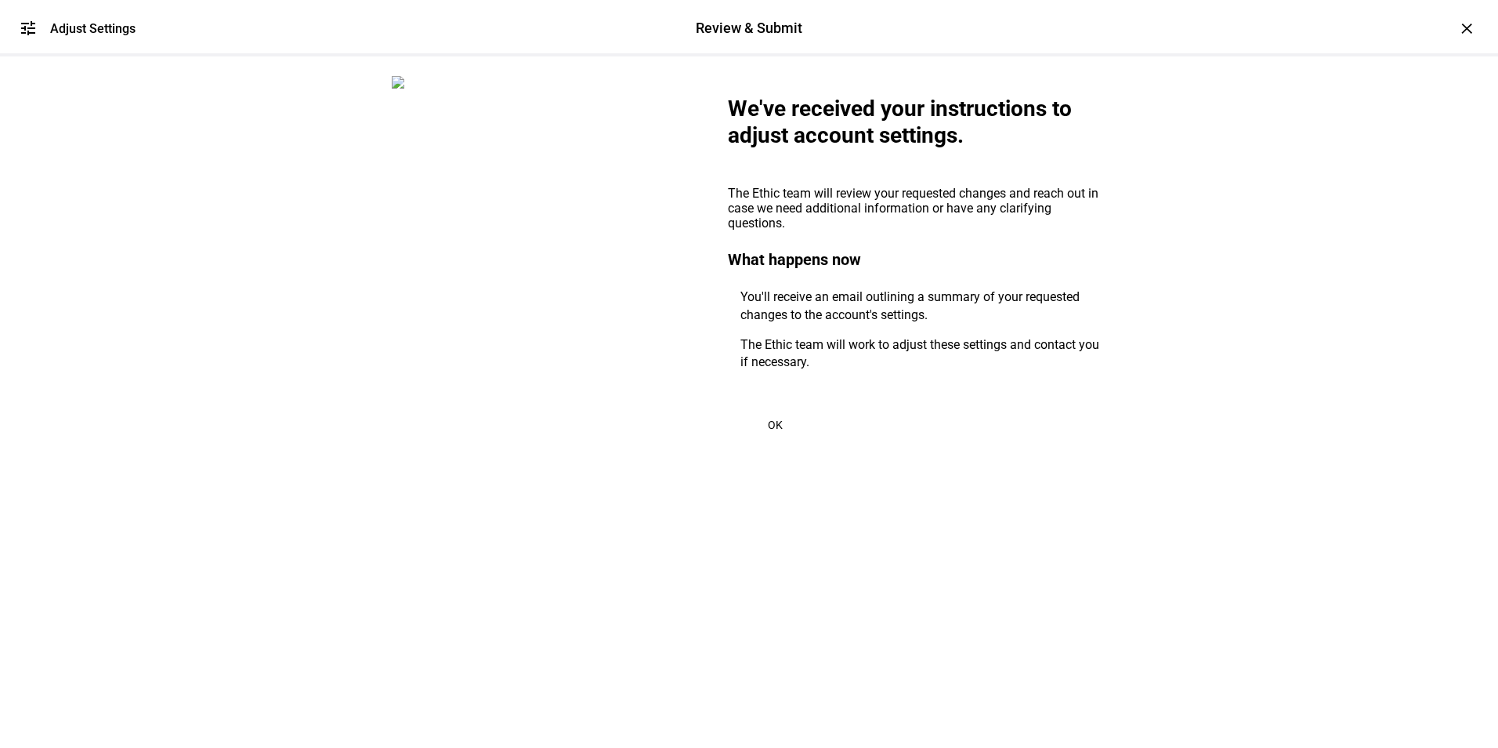
click at [778, 443] on span at bounding box center [775, 425] width 94 height 38
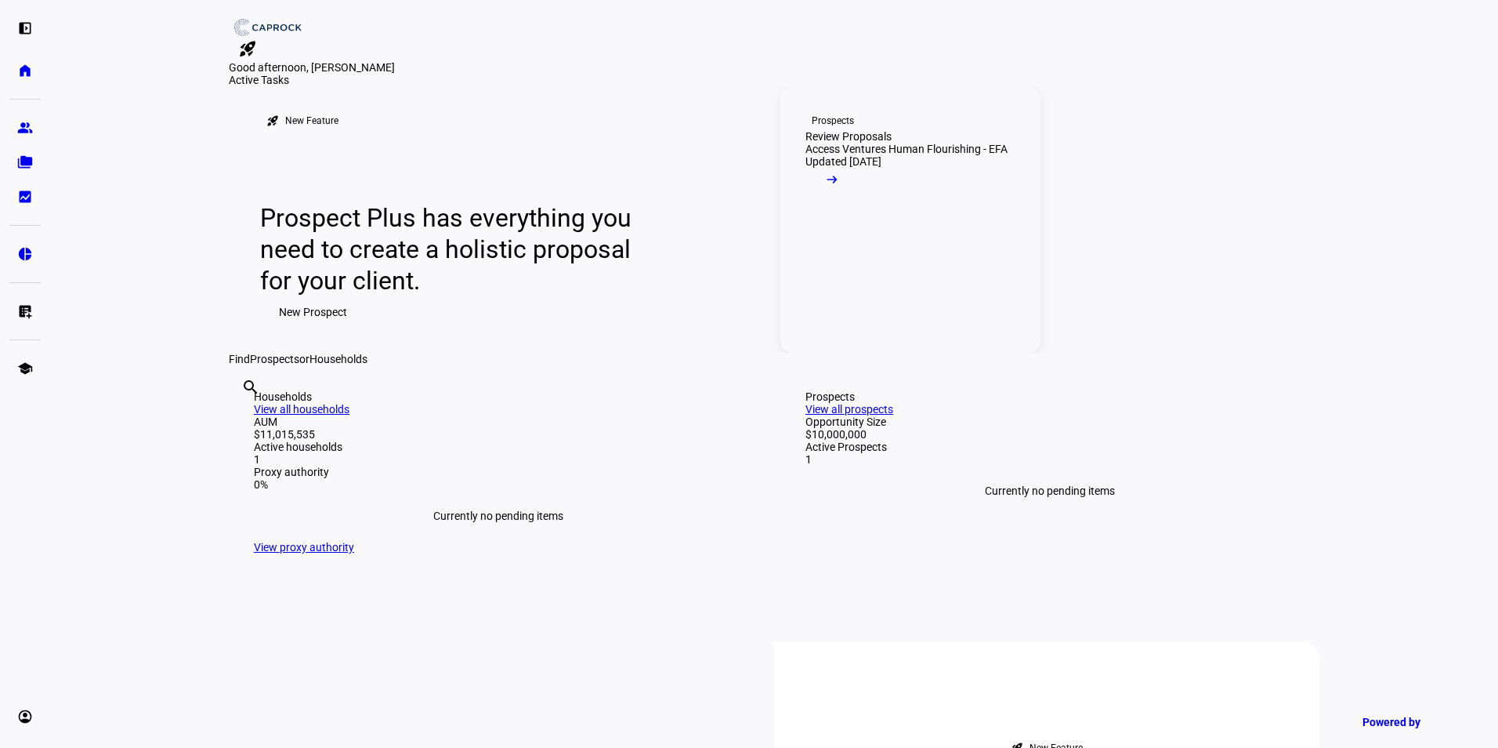
click at [921, 353] on link "Prospects Review Proposals Access Ventures Human Flourishing - EFA Updated 6 mo…" at bounding box center [910, 219] width 260 height 266
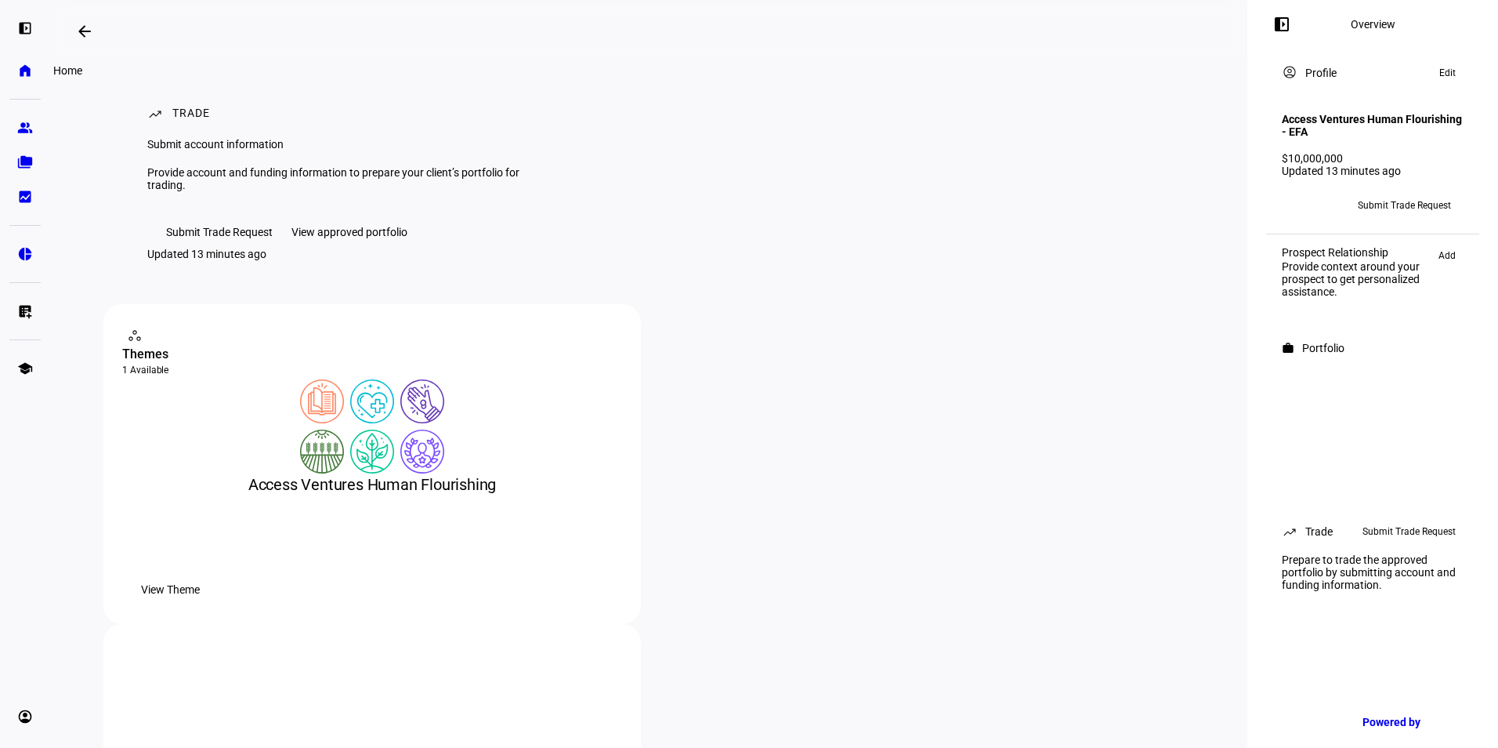
click at [19, 78] on link "home Home" at bounding box center [24, 70] width 31 height 31
